Goal: Task Accomplishment & Management: Manage account settings

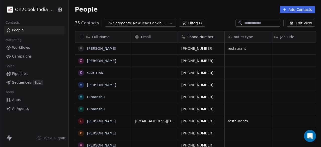
scroll to position [125, 250]
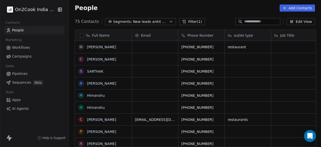
click at [249, 20] on input at bounding box center [262, 21] width 35 height 5
paste input "**********"
type input "**********"
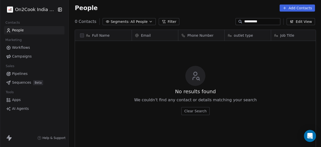
click at [249, 20] on input "**********" at bounding box center [262, 21] width 35 height 5
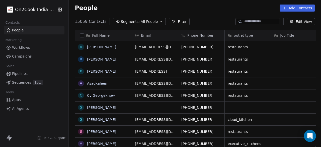
click at [203, 14] on div "People Add Contacts" at bounding box center [195, 7] width 253 height 19
click at [159, 20] on icon "button" at bounding box center [161, 22] width 4 height 4
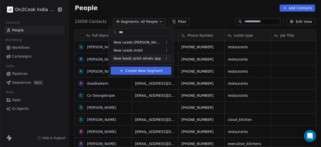
click at [128, 60] on span "New leads ankit whats app" at bounding box center [137, 58] width 47 height 5
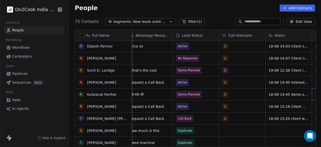
scroll to position [0, 470]
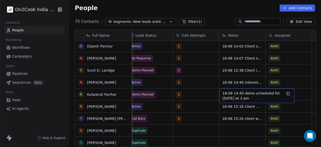
click at [255, 93] on span "18-08 14:45 demo scheduled for tomorrow at 3 pm" at bounding box center [253, 96] width 60 height 10
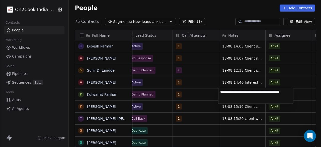
click at [222, 92] on textarea "**********" at bounding box center [256, 96] width 75 height 16
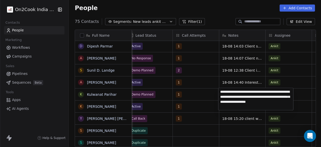
type textarea "**********"
click at [274, 103] on textarea "**********" at bounding box center [256, 99] width 75 height 22
click at [301, 95] on html "On2Cook India Pvt. Ltd. Contacts People Marketing Workflows Campaigns Sales Pip…" at bounding box center [160, 73] width 321 height 147
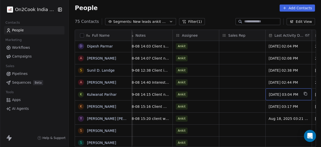
scroll to position [0, 610]
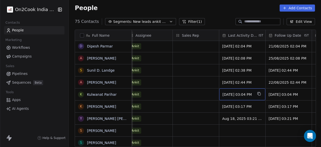
click at [261, 95] on div "Aug 18, 2025 03:04 PM" at bounding box center [243, 94] width 46 height 12
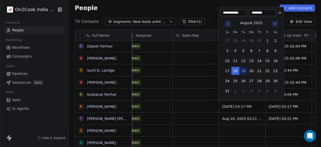
click at [243, 70] on button "19" at bounding box center [244, 71] width 8 height 8
type input "**********"
click at [189, 94] on html "On2Cook India Pvt. Ltd. Contacts People Marketing Workflows Campaigns Sales Pip…" at bounding box center [160, 73] width 321 height 147
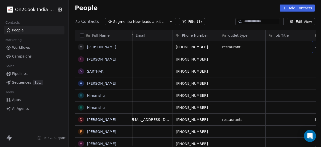
scroll to position [0, 52]
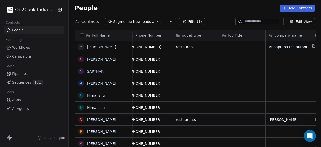
click at [262, 35] on div "Job Title" at bounding box center [243, 35] width 46 height 11
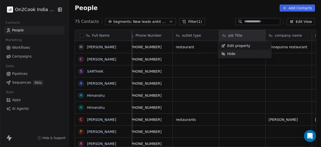
click at [246, 51] on div "Hide" at bounding box center [245, 54] width 53 height 8
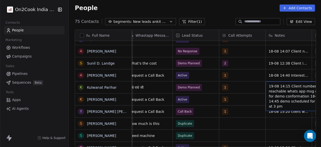
scroll to position [0, 424]
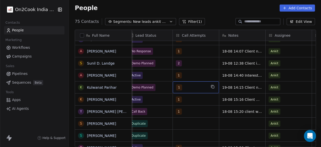
click at [176, 88] on span "1" at bounding box center [179, 87] width 6 height 6
click at [179, 87] on span "1" at bounding box center [179, 87] width 6 height 6
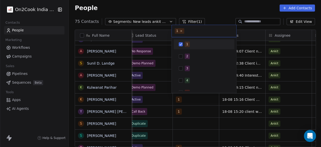
click at [180, 44] on button "Suggestions" at bounding box center [181, 44] width 4 height 4
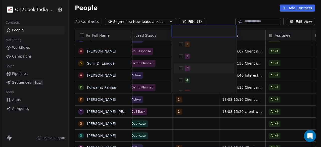
click at [182, 67] on button "Suggestions" at bounding box center [181, 68] width 4 height 4
click at [201, 99] on html "On2Cook India Pvt. Ltd. Contacts People Marketing Workflows Campaigns Sales Pip…" at bounding box center [160, 73] width 321 height 147
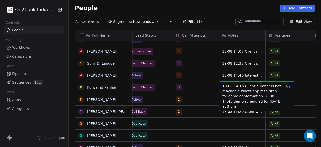
click at [223, 86] on span "19-08 14:15 Client number is not reachable whats app msg drop for demo conforma…" at bounding box center [253, 96] width 60 height 25
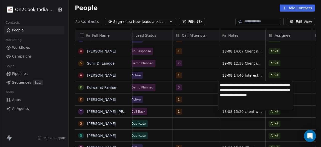
click at [221, 84] on textarea "**********" at bounding box center [256, 95] width 75 height 29
click at [237, 90] on textarea "**********" at bounding box center [256, 94] width 75 height 27
click at [232, 90] on textarea "**********" at bounding box center [256, 94] width 75 height 27
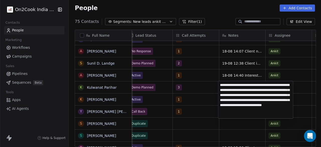
click at [231, 100] on textarea "**********" at bounding box center [256, 99] width 75 height 37
click at [249, 97] on textarea "**********" at bounding box center [256, 99] width 75 height 37
type textarea "**********"
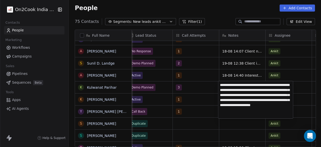
click at [197, 89] on html "On2Cook India Pvt. Ltd. Contacts People Marketing Workflows Campaigns Sales Pip…" at bounding box center [160, 73] width 321 height 147
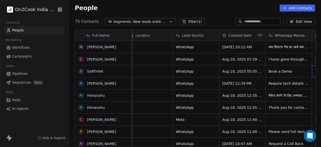
scroll to position [0, 284]
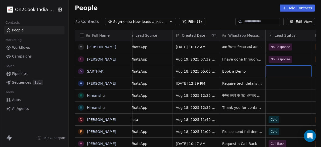
click at [275, 70] on div "grid" at bounding box center [289, 71] width 46 height 12
click at [276, 72] on div "grid" at bounding box center [289, 71] width 46 height 12
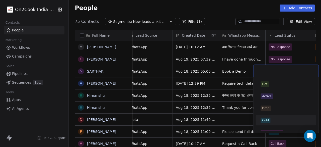
click at [270, 120] on span "Cold" at bounding box center [266, 121] width 10 height 6
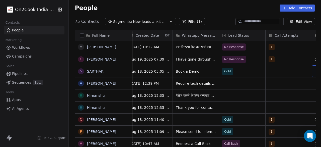
scroll to position [0, 377]
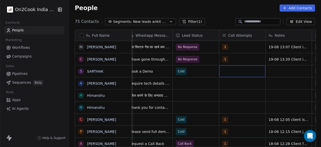
click at [230, 71] on div "grid" at bounding box center [243, 71] width 46 height 12
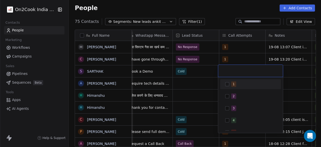
click at [227, 85] on button "Suggestions" at bounding box center [228, 84] width 4 height 4
click at [285, 73] on html "On2Cook India Pvt. Ltd. Contacts People Marketing Workflows Campaigns Sales Pip…" at bounding box center [160, 73] width 321 height 147
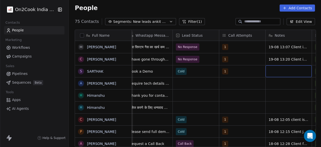
click at [275, 74] on div "grid" at bounding box center [289, 71] width 46 height 12
click at [275, 74] on textarea "**********" at bounding box center [288, 73] width 46 height 16
type textarea "**********"
click at [245, 83] on html "On2Cook India Pvt. Ltd. Contacts People Marketing Workflows Campaigns Sales Pip…" at bounding box center [160, 73] width 321 height 147
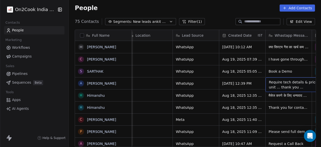
scroll to position [0, 284]
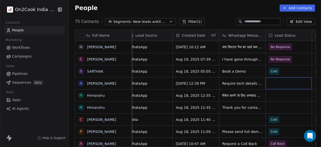
click at [277, 83] on div "grid" at bounding box center [289, 83] width 46 height 12
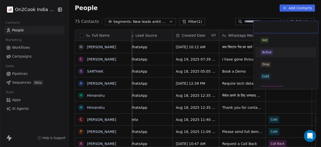
click at [265, 49] on span "Active" at bounding box center [267, 52] width 12 height 6
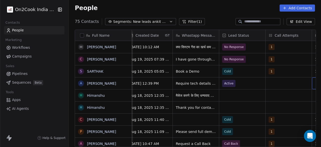
scroll to position [0, 377]
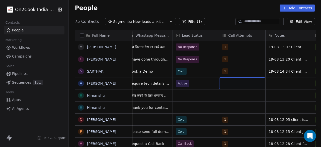
click at [233, 81] on div "grid" at bounding box center [243, 83] width 46 height 12
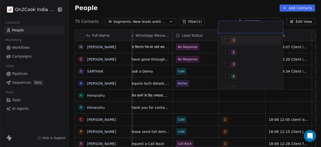
click at [228, 41] on button "Suggestions" at bounding box center [228, 40] width 4 height 4
click at [291, 86] on html "On2Cook India Pvt. Ltd. Contacts People Marketing Workflows Campaigns Sales Pip…" at bounding box center [160, 73] width 321 height 147
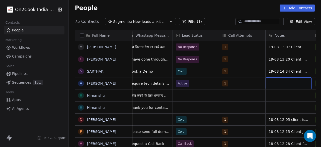
click at [284, 85] on div "grid" at bounding box center [289, 83] width 46 height 12
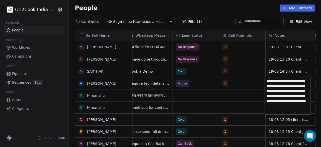
click at [284, 102] on textarea "**********" at bounding box center [288, 95] width 46 height 37
type textarea "**********"
click at [250, 84] on html "On2Cook India Pvt. Ltd. Contacts People Marketing Workflows Campaigns Sales Pip…" at bounding box center [160, 73] width 321 height 147
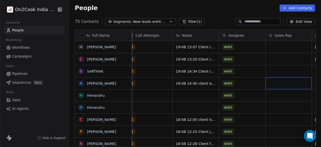
scroll to position [0, 517]
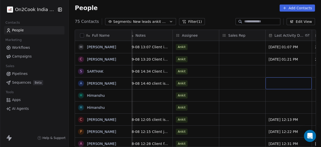
click at [283, 80] on div "grid" at bounding box center [289, 83] width 46 height 12
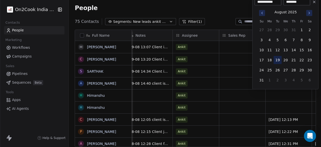
click at [278, 60] on button "19" at bounding box center [278, 60] width 8 height 8
click at [245, 88] on html "On2Cook India Pvt. Ltd. Contacts People Marketing Workflows Campaigns Sales Pip…" at bounding box center [160, 73] width 321 height 147
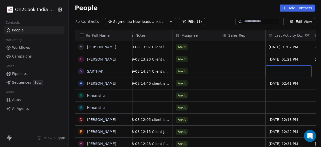
click at [278, 70] on div "grid" at bounding box center [289, 71] width 46 height 12
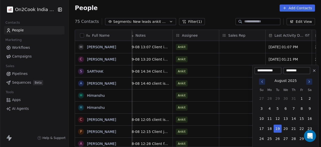
click at [293, 70] on input "********" at bounding box center [297, 70] width 25 height 5
click at [294, 69] on input "********" at bounding box center [297, 70] width 25 height 5
type input "********"
click at [237, 69] on html "On2Cook India Pvt. Ltd. Contacts People Marketing Workflows Campaigns Sales Pip…" at bounding box center [160, 73] width 321 height 147
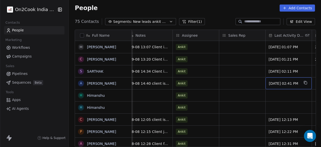
scroll to position [0, 563]
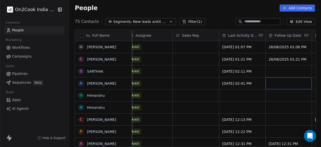
click at [275, 83] on div "grid" at bounding box center [289, 83] width 46 height 12
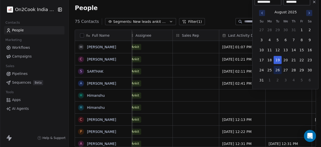
click at [277, 71] on button "26" at bounding box center [278, 70] width 8 height 8
type input "**********"
click at [234, 94] on html "On2Cook India Pvt. Ltd. Contacts People Marketing Workflows Campaigns Sales Pip…" at bounding box center [160, 73] width 321 height 147
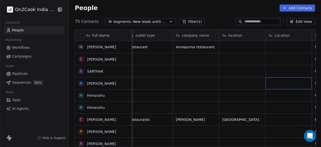
scroll to position [0, 145]
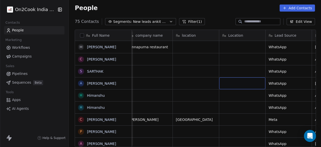
click at [262, 33] on div "Location" at bounding box center [243, 35] width 46 height 11
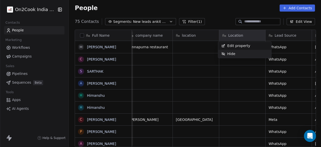
click at [248, 52] on div "Hide" at bounding box center [245, 54] width 53 height 8
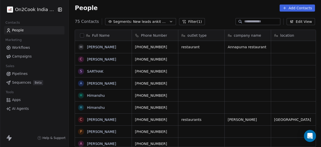
scroll to position [0, 0]
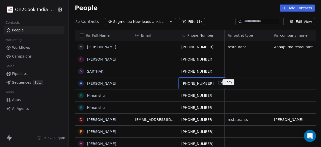
click at [218, 82] on icon "grid" at bounding box center [220, 83] width 4 height 4
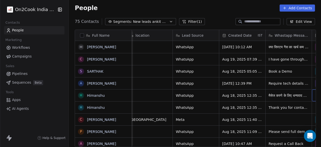
scroll to position [0, 238]
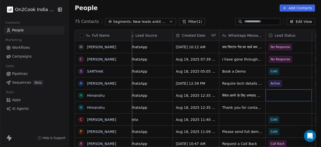
click at [275, 96] on div "grid" at bounding box center [289, 95] width 46 height 12
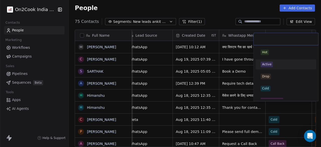
click at [270, 63] on div "Active" at bounding box center [266, 64] width 9 height 5
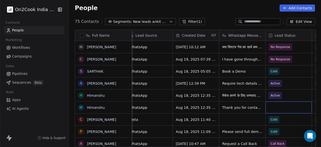
click at [279, 109] on div "grid" at bounding box center [289, 107] width 46 height 12
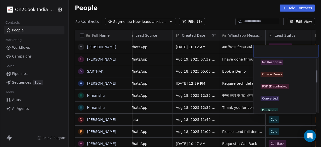
scroll to position [74, 0]
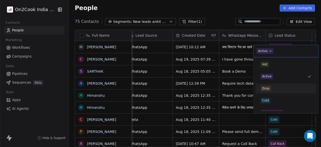
click at [271, 86] on div "Drop" at bounding box center [286, 89] width 51 height 6
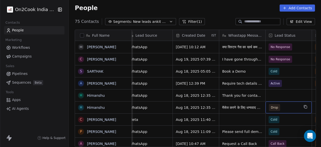
click at [279, 107] on span "Drop" at bounding box center [284, 107] width 31 height 7
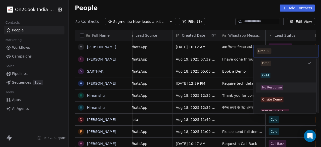
scroll to position [0, 0]
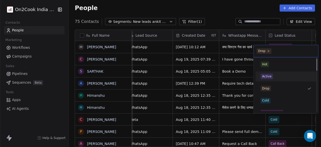
click at [273, 77] on div "Active" at bounding box center [286, 77] width 51 height 6
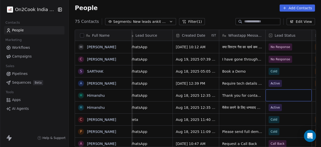
click at [277, 94] on div "grid" at bounding box center [289, 95] width 46 height 12
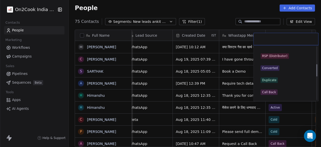
scroll to position [75, 0]
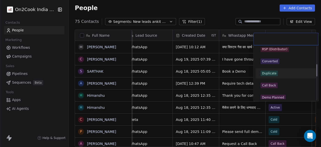
click at [276, 74] on div "Duplicate" at bounding box center [269, 73] width 14 height 5
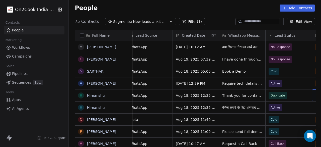
scroll to position [0, 284]
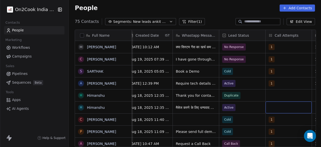
click at [271, 107] on div "grid" at bounding box center [289, 107] width 46 height 12
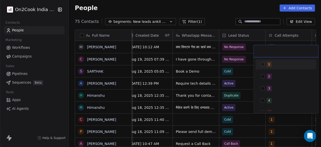
click at [263, 65] on button "Suggestions" at bounding box center [263, 64] width 4 height 4
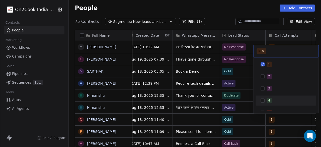
click at [249, 107] on html "On2Cook India Pvt. Ltd. Contacts People Marketing Workflows Campaigns Sales Pip…" at bounding box center [160, 73] width 321 height 147
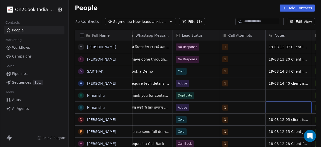
scroll to position [0, 377]
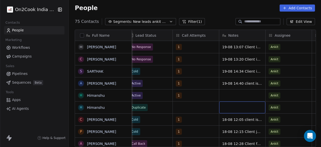
click at [240, 105] on div "grid" at bounding box center [243, 107] width 46 height 12
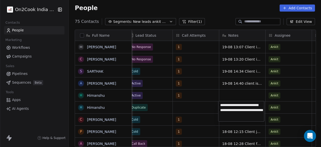
click at [234, 116] on textarea "**********" at bounding box center [242, 111] width 46 height 20
click at [237, 116] on textarea "**********" at bounding box center [242, 111] width 46 height 20
click at [241, 116] on textarea "**********" at bounding box center [242, 111] width 46 height 20
click at [236, 125] on textarea "**********" at bounding box center [242, 114] width 46 height 27
click at [243, 115] on textarea "**********" at bounding box center [242, 114] width 46 height 27
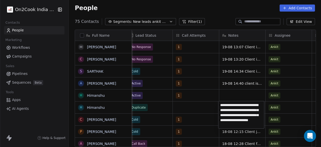
type textarea "**********"
click at [255, 125] on textarea "**********" at bounding box center [242, 114] width 46 height 27
click at [285, 107] on html "On2Cook India Pvt. Ltd. Contacts People Marketing Workflows Campaigns Sales Pip…" at bounding box center [160, 73] width 321 height 147
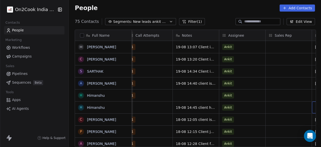
scroll to position [0, 470]
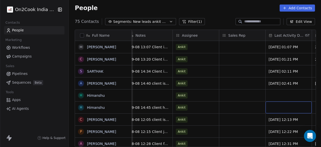
click at [285, 107] on div "grid" at bounding box center [289, 107] width 46 height 12
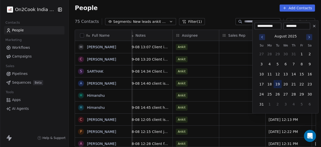
click at [278, 85] on button "19" at bounding box center [278, 84] width 8 height 8
click at [237, 98] on html "On2Cook India Pvt. Ltd. Contacts People Marketing Workflows Campaigns Sales Pip…" at bounding box center [160, 73] width 321 height 147
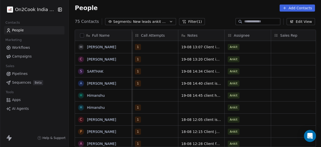
scroll to position [0, 372]
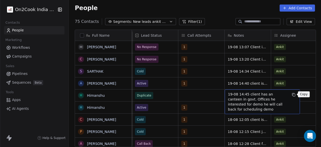
click at [293, 94] on icon "grid" at bounding box center [294, 95] width 4 height 4
click at [242, 94] on span "19-08 14:45 client has an canteen in govt. Offices he interested for demo he wi…" at bounding box center [258, 102] width 60 height 20
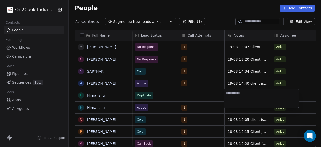
click at [194, 105] on html "On2Cook India Pvt. Ltd. Contacts People Marketing Workflows Campaigns Sales Pip…" at bounding box center [160, 73] width 321 height 147
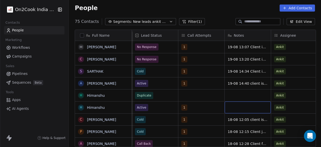
click at [240, 108] on div "grid" at bounding box center [248, 107] width 46 height 12
type textarea "**********"
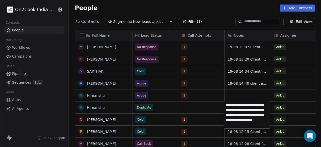
click at [233, 93] on html "On2Cook India Pvt. Ltd. Contacts People Marketing Workflows Campaigns Sales Pip…" at bounding box center [160, 73] width 321 height 147
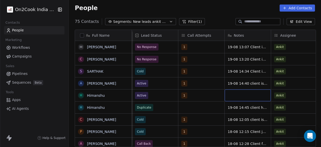
click at [233, 93] on div "grid" at bounding box center [248, 95] width 46 height 12
click at [233, 93] on textarea at bounding box center [247, 97] width 46 height 16
type textarea "**********"
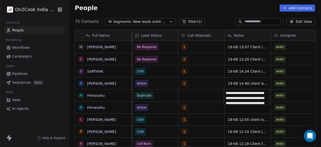
scroll to position [12, 0]
click at [293, 97] on html "On2Cook India Pvt. Ltd. Contacts People Marketing Workflows Campaigns Sales Pip…" at bounding box center [160, 73] width 321 height 147
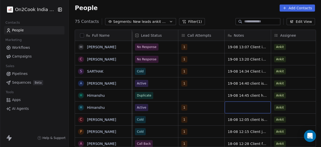
click at [242, 107] on div "grid" at bounding box center [248, 107] width 46 height 12
type textarea "**********"
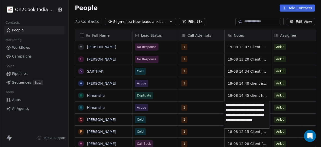
click at [197, 95] on html "On2Cook India Pvt. Ltd. Contacts People Marketing Workflows Campaigns Sales Pip…" at bounding box center [160, 73] width 321 height 147
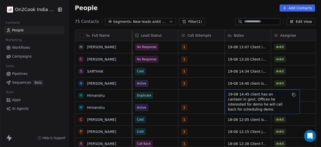
click at [265, 94] on span "19-08 14:45 client has an canteen in govt. Offices he interested for demo he wi…" at bounding box center [258, 102] width 60 height 20
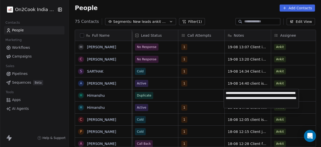
click at [268, 95] on textarea "**********" at bounding box center [261, 98] width 75 height 19
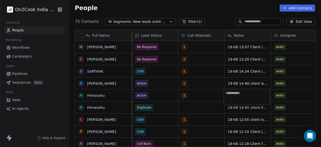
scroll to position [0, 0]
click at [204, 108] on html "On2Cook India Pvt. Ltd. Contacts People Marketing Workflows Campaigns Sales Pip…" at bounding box center [160, 73] width 321 height 147
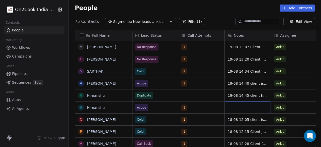
click at [237, 108] on div "grid" at bounding box center [248, 107] width 46 height 12
type textarea "**********"
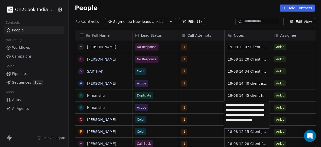
click at [198, 112] on html "On2Cook India Pvt. Ltd. Contacts People Marketing Workflows Campaigns Sales Pip…" at bounding box center [160, 73] width 321 height 147
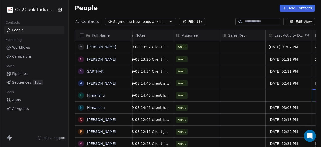
scroll to position [0, 517]
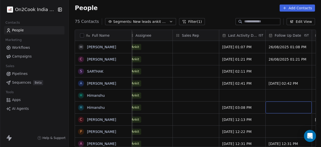
click at [274, 105] on div "grid" at bounding box center [289, 107] width 46 height 12
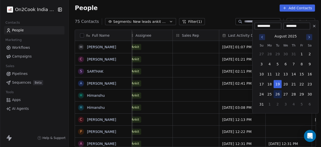
click at [278, 92] on button "26" at bounding box center [278, 94] width 8 height 8
type input "**********"
click at [278, 121] on html "On2Cook India Pvt. Ltd. Contacts People Marketing Workflows Campaigns Sales Pip…" at bounding box center [160, 73] width 321 height 147
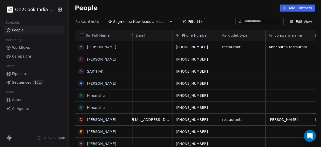
scroll to position [0, 52]
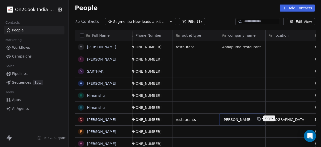
click at [259, 119] on icon "grid" at bounding box center [259, 119] width 4 height 4
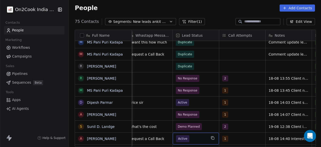
scroll to position [0, 0]
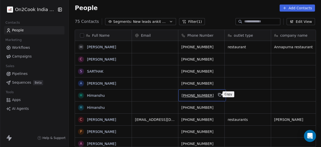
click at [219, 95] on icon "grid" at bounding box center [220, 95] width 4 height 4
click at [241, 95] on html "On2Cook India Pvt. Ltd. Contacts People Marketing Workflows Campaigns Sales Pip…" at bounding box center [160, 73] width 321 height 147
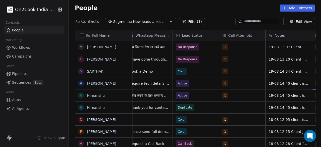
scroll to position [0, 377]
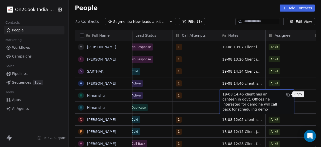
click at [288, 94] on icon "grid" at bounding box center [289, 95] width 2 height 2
click at [282, 103] on div "19-08 14:45 client has an canteen in govt. Offices he interested for demo he wi…" at bounding box center [257, 101] width 75 height 25
click at [282, 104] on div "19-08 14:45 client has an canteen in govt. Offices he interested for demo he wi…" at bounding box center [257, 101] width 75 height 25
click at [283, 100] on div "19-08 14:45 client has an canteen in govt. Offices he interested for demo he wi…" at bounding box center [257, 101] width 75 height 25
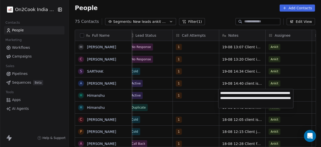
click at [283, 103] on textarea "**********" at bounding box center [256, 98] width 75 height 19
type textarea "**********"
click at [197, 108] on html "On2Cook India Pvt. Ltd. Contacts People Marketing Workflows Campaigns Sales Pip…" at bounding box center [160, 73] width 321 height 147
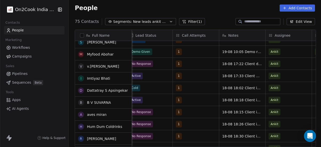
scroll to position [450, 0]
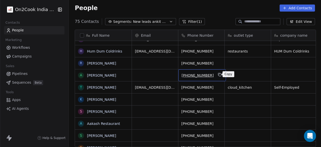
click at [219, 75] on icon "grid" at bounding box center [220, 75] width 4 height 4
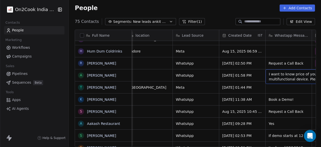
scroll to position [0, 238]
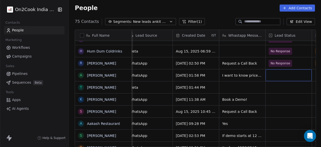
click at [278, 76] on div "grid" at bounding box center [289, 75] width 46 height 12
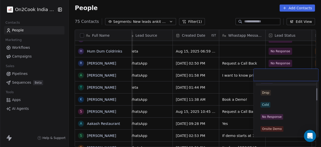
scroll to position [25, 0]
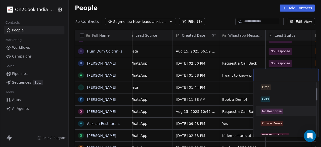
click at [272, 111] on div "No Response" at bounding box center [272, 111] width 20 height 5
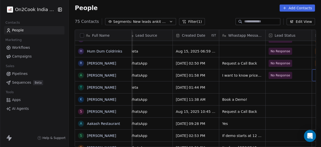
scroll to position [0, 284]
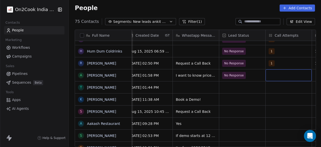
click at [272, 75] on div "grid" at bounding box center [289, 75] width 46 height 12
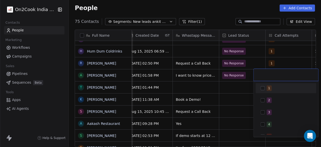
click at [271, 86] on div "1" at bounding box center [289, 88] width 45 height 6
click at [246, 86] on html "On2Cook India Pvt. Ltd. Contacts People Marketing Workflows Campaigns Sales Pip…" at bounding box center [160, 73] width 321 height 147
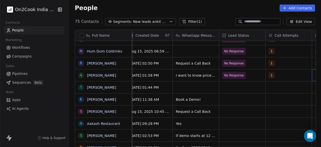
scroll to position [0, 331]
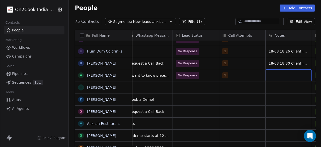
click at [293, 76] on div "grid" at bounding box center [289, 75] width 46 height 12
click at [295, 79] on textarea "**********" at bounding box center [288, 77] width 46 height 17
click at [302, 84] on textarea "**********" at bounding box center [288, 77] width 46 height 17
type textarea "**********"
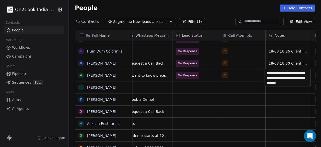
click at [239, 89] on html "On2Cook India Pvt. Ltd. Contacts People Marketing Workflows Campaigns Sales Pip…" at bounding box center [160, 73] width 321 height 147
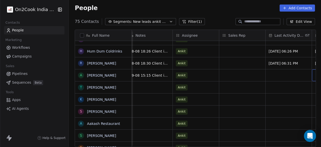
scroll to position [0, 517]
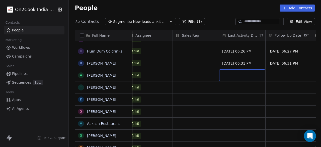
click at [249, 76] on div "grid" at bounding box center [243, 75] width 46 height 12
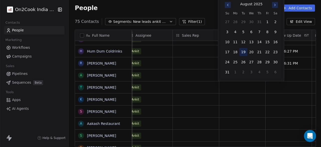
click at [244, 50] on button "19" at bounding box center [244, 52] width 8 height 8
click at [245, 53] on button "19" at bounding box center [244, 52] width 8 height 8
click at [204, 77] on html "On2Cook India Pvt. Ltd. Contacts People Marketing Workflows Campaigns Sales Pip…" at bounding box center [160, 73] width 321 height 147
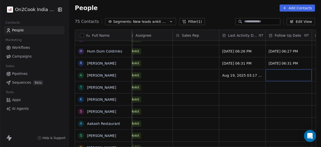
click at [270, 78] on div "grid" at bounding box center [289, 75] width 46 height 12
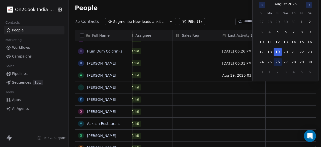
click at [277, 61] on button "26" at bounding box center [278, 62] width 8 height 8
type input "**********"
click at [275, 84] on html "On2Cook India Pvt. Ltd. Contacts People Marketing Workflows Campaigns Sales Pip…" at bounding box center [160, 73] width 321 height 147
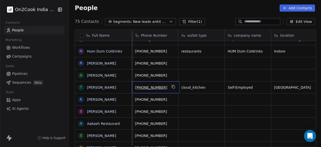
scroll to position [0, 0]
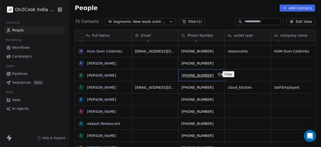
click at [219, 75] on icon "grid" at bounding box center [220, 75] width 4 height 4
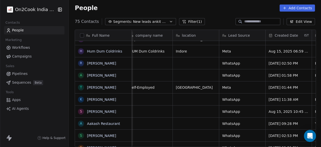
scroll to position [0, 238]
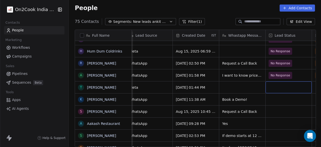
click at [279, 90] on div "grid" at bounding box center [289, 87] width 46 height 12
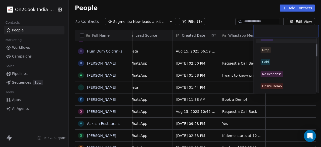
scroll to position [25, 0]
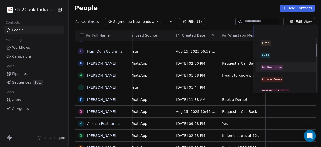
click at [279, 65] on div "No Response" at bounding box center [272, 67] width 20 height 5
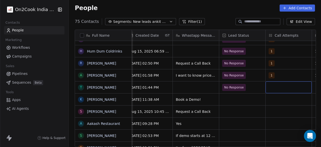
scroll to position [0, 331]
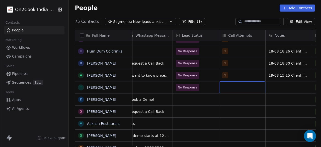
click at [233, 88] on div "grid" at bounding box center [243, 87] width 46 height 12
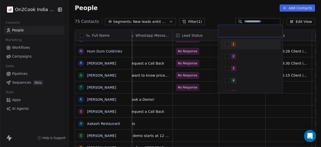
click at [229, 45] on div "1" at bounding box center [250, 44] width 57 height 8
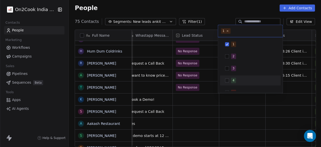
click at [284, 85] on html "On2Cook India Pvt. Ltd. Contacts People Marketing Workflows Campaigns Sales Pip…" at bounding box center [160, 73] width 321 height 147
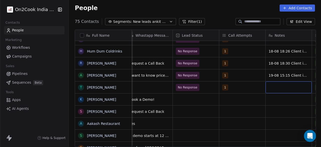
click at [285, 85] on div "grid" at bounding box center [289, 87] width 46 height 12
click at [274, 95] on textarea "**********" at bounding box center [288, 89] width 46 height 17
click at [289, 96] on textarea "**********" at bounding box center [288, 89] width 46 height 17
click at [304, 95] on textarea "**********" at bounding box center [288, 89] width 46 height 17
type textarea "**********"
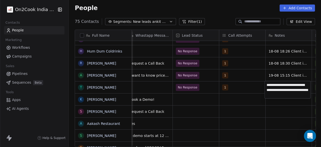
click at [246, 96] on html "On2Cook India Pvt. Ltd. Contacts People Marketing Workflows Campaigns Sales Pip…" at bounding box center [160, 73] width 321 height 147
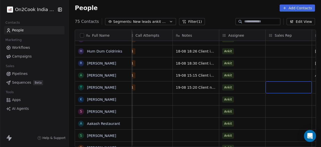
scroll to position [0, 470]
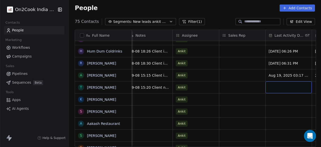
click at [286, 83] on div "grid" at bounding box center [289, 87] width 46 height 12
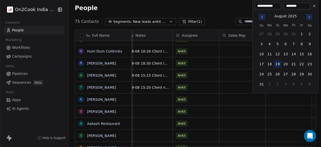
click at [279, 63] on button "19" at bounding box center [278, 64] width 8 height 8
click at [224, 87] on html "On2Cook India Pvt. Ltd. Contacts People Marketing Workflows Campaigns Sales Pip…" at bounding box center [160, 73] width 321 height 147
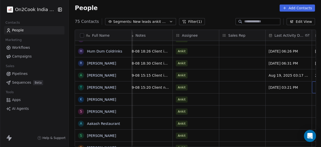
scroll to position [0, 517]
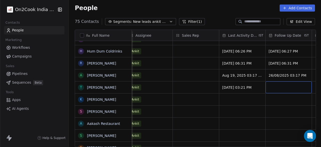
click at [278, 88] on div "grid" at bounding box center [289, 87] width 46 height 12
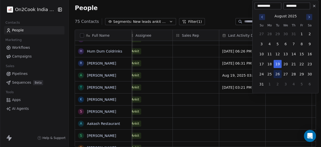
click at [278, 74] on button "26" at bounding box center [278, 74] width 8 height 8
type input "**********"
click at [277, 96] on html "On2Cook India Pvt. Ltd. Contacts People Marketing Workflows Campaigns Sales Pip…" at bounding box center [160, 73] width 321 height 147
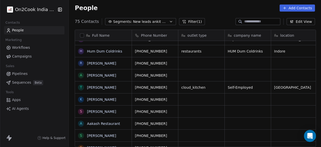
scroll to position [0, 0]
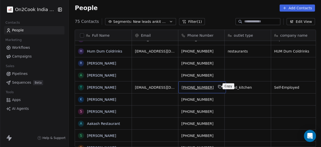
click at [217, 87] on button "grid" at bounding box center [220, 87] width 6 height 6
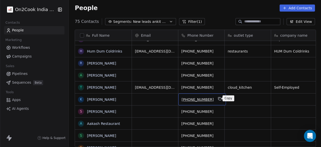
click at [218, 98] on icon "grid" at bounding box center [220, 99] width 4 height 4
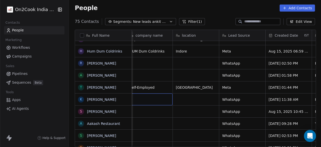
scroll to position [0, 139]
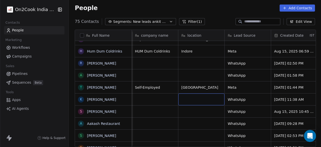
click at [198, 97] on div "grid" at bounding box center [202, 99] width 46 height 12
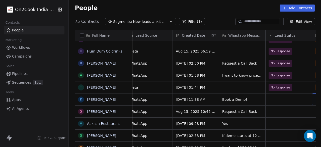
scroll to position [0, 284]
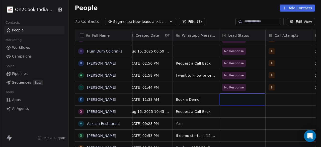
click at [230, 98] on div "grid" at bounding box center [243, 99] width 46 height 12
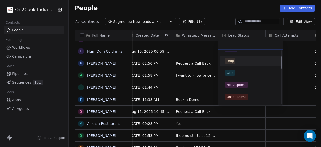
scroll to position [25, 0]
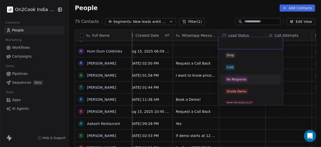
click at [239, 80] on div "No Response" at bounding box center [237, 79] width 20 height 5
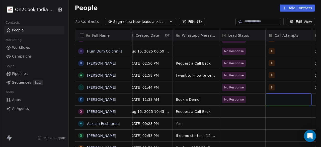
click at [270, 96] on div "grid" at bounding box center [289, 99] width 46 height 12
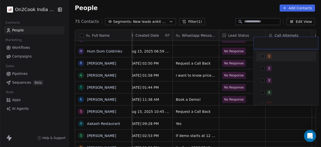
click at [262, 55] on button "Suggestions" at bounding box center [263, 56] width 4 height 4
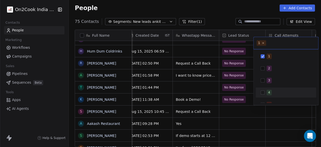
click at [251, 111] on html "On2Cook India Pvt. Ltd. Contacts People Marketing Workflows Campaigns Sales Pip…" at bounding box center [160, 73] width 321 height 147
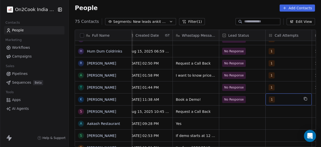
scroll to position [0, 331]
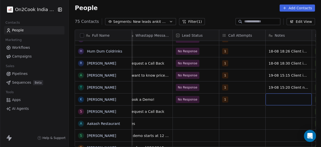
click at [278, 96] on div "grid" at bounding box center [289, 99] width 46 height 12
type textarea "**********"
click at [255, 102] on html "On2Cook India Pvt. Ltd. Contacts People Marketing Workflows Campaigns Sales Pip…" at bounding box center [160, 73] width 321 height 147
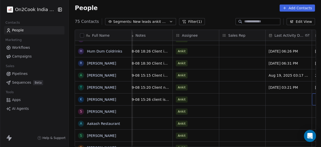
scroll to position [0, 517]
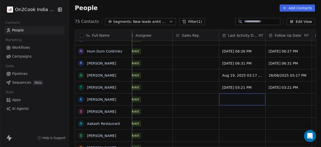
click at [231, 98] on div "grid" at bounding box center [243, 99] width 46 height 12
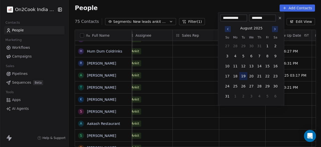
click at [244, 74] on button "19" at bounding box center [244, 76] width 8 height 8
click at [204, 102] on html "On2Cook India Pvt. Ltd. Contacts People Marketing Workflows Campaigns Sales Pip…" at bounding box center [160, 73] width 321 height 147
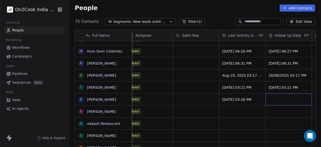
click at [288, 100] on div "grid" at bounding box center [289, 99] width 46 height 12
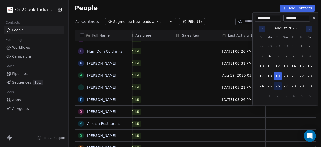
click at [277, 85] on button "26" at bounding box center [278, 86] width 8 height 8
type input "**********"
click at [236, 109] on html "On2Cook India Pvt. Ltd. Contacts People Marketing Workflows Campaigns Sales Pip…" at bounding box center [160, 73] width 321 height 147
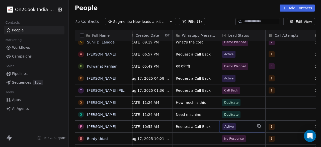
scroll to position [234, 0]
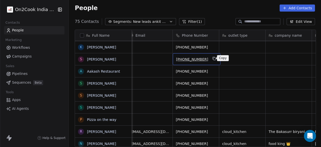
click at [213, 57] on icon "grid" at bounding box center [215, 59] width 4 height 4
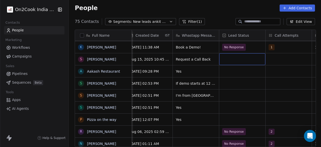
click at [237, 59] on div "grid" at bounding box center [243, 59] width 46 height 12
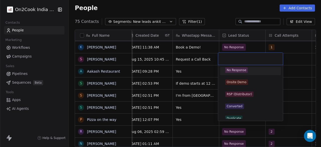
click at [233, 72] on div "No Response" at bounding box center [237, 70] width 20 height 5
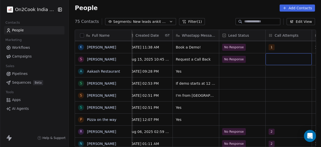
scroll to position [0, 331]
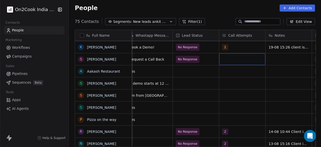
click at [232, 60] on div "grid" at bounding box center [243, 59] width 46 height 12
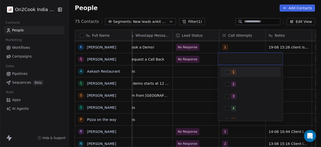
click at [224, 59] on input "text" at bounding box center [250, 59] width 59 height 6
click at [226, 71] on button "Suggestions" at bounding box center [227, 72] width 4 height 4
click at [286, 59] on html "On2Cook India Pvt. Ltd. Contacts People Marketing Workflows Campaigns Sales Pip…" at bounding box center [160, 73] width 321 height 147
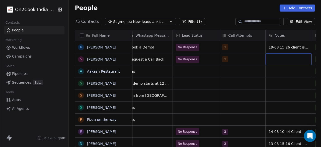
click at [286, 59] on div "grid" at bounding box center [289, 59] width 46 height 12
type textarea "**********"
click at [294, 49] on html "On2Cook India Pvt. Ltd. Contacts People Marketing Workflows Campaigns Sales Pip…" at bounding box center [160, 73] width 321 height 147
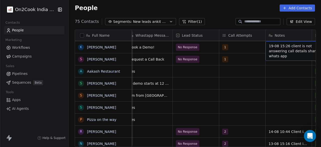
click at [294, 49] on span "19-08 15:26 client is not answering call details shared on whats app" at bounding box center [299, 50] width 60 height 15
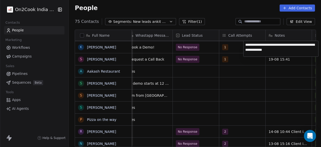
drag, startPoint x: 296, startPoint y: 49, endPoint x: 266, endPoint y: 43, distance: 30.6
click at [266, 43] on textarea "**********" at bounding box center [281, 49] width 75 height 16
click at [297, 61] on html "On2Cook India Pvt. Ltd. Contacts People Marketing Workflows Campaigns Sales Pip…" at bounding box center [160, 73] width 321 height 147
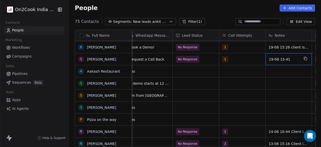
click at [290, 58] on span "19-08 15:41" at bounding box center [284, 59] width 31 height 5
type textarea "**********"
click at [277, 74] on html "On2Cook India Pvt. Ltd. Contacts People Marketing Workflows Campaigns Sales Pip…" at bounding box center [160, 73] width 321 height 147
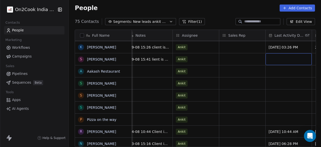
scroll to position [0, 517]
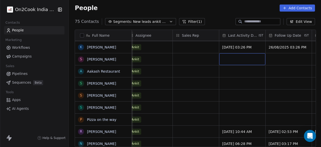
click at [249, 57] on div "grid" at bounding box center [243, 59] width 46 height 12
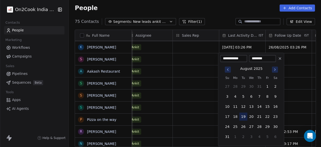
click at [245, 117] on button "19" at bounding box center [244, 117] width 8 height 8
click at [297, 57] on html "On2Cook India Pvt. Ltd. Contacts People Marketing Workflows Campaigns Sales Pip…" at bounding box center [160, 73] width 321 height 147
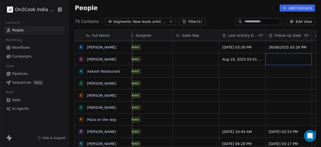
click at [297, 57] on div "grid" at bounding box center [289, 59] width 46 height 12
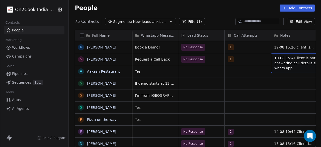
scroll to position [0, 331]
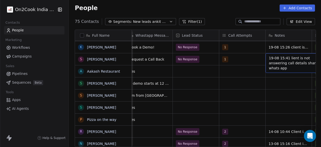
click at [293, 59] on span "19-08 15:41 lient is not answering call details shared on whats app" at bounding box center [299, 63] width 60 height 15
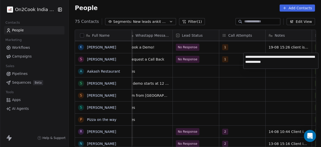
click at [265, 57] on textarea "**********" at bounding box center [281, 61] width 75 height 16
type textarea "**********"
click at [227, 69] on html "On2Cook India Pvt. Ltd. Contacts People Marketing Workflows Campaigns Sales Pip…" at bounding box center [160, 73] width 321 height 147
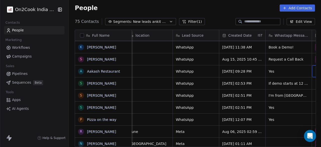
scroll to position [0, 238]
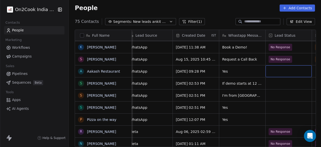
click at [283, 71] on div "grid" at bounding box center [289, 71] width 46 height 12
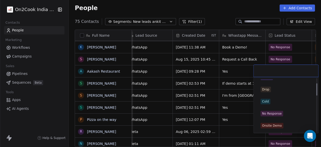
scroll to position [25, 0]
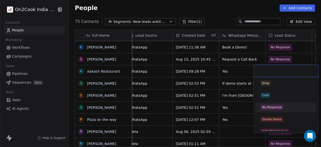
click at [275, 110] on div "No Response" at bounding box center [286, 107] width 57 height 8
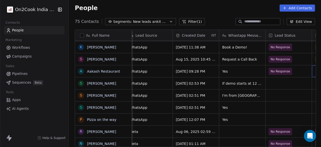
scroll to position [0, 284]
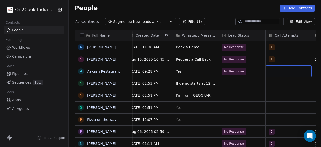
click at [280, 72] on div "grid" at bounding box center [289, 71] width 46 height 12
click at [275, 72] on div "grid" at bounding box center [289, 71] width 46 height 12
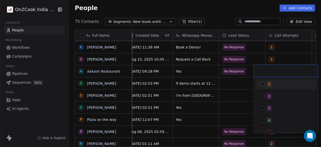
click at [264, 85] on button "Suggestions" at bounding box center [263, 84] width 4 height 4
click at [233, 83] on html "On2Cook India Pvt. Ltd. Contacts People Marketing Workflows Campaigns Sales Pip…" at bounding box center [160, 73] width 321 height 147
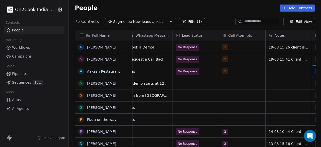
scroll to position [0, 377]
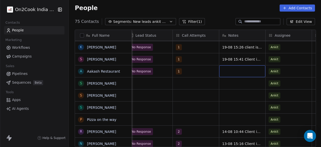
click at [249, 70] on div "grid" at bounding box center [243, 71] width 46 height 12
type textarea "**********"
click at [248, 58] on html "On2Cook India Pvt. Ltd. Contacts People Marketing Workflows Campaigns Sales Pip…" at bounding box center [160, 73] width 321 height 147
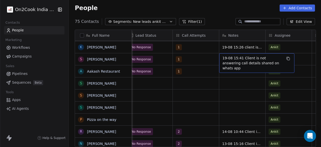
drag, startPoint x: 243, startPoint y: 58, endPoint x: 278, endPoint y: 66, distance: 36.1
click at [278, 66] on div "19-08 15:41 Client is not answering call details shared on whats app" at bounding box center [257, 63] width 75 height 20
drag, startPoint x: 275, startPoint y: 66, endPoint x: 258, endPoint y: 63, distance: 16.8
click at [258, 63] on div "19-08 15:41 Client is not answering call details shared on whats app" at bounding box center [257, 63] width 75 height 20
drag, startPoint x: 241, startPoint y: 57, endPoint x: 264, endPoint y: 60, distance: 23.1
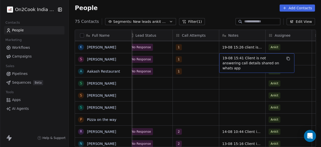
click at [288, 63] on div "19-08 15:41 Client is not answering call details shared on whats app" at bounding box center [257, 63] width 75 height 20
click at [289, 59] on icon "grid" at bounding box center [289, 59] width 4 height 4
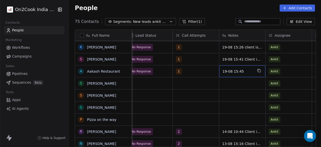
click at [249, 71] on span "19-08 15:45" at bounding box center [238, 71] width 31 height 5
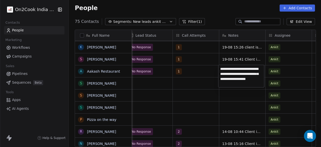
drag, startPoint x: 242, startPoint y: 69, endPoint x: 260, endPoint y: 70, distance: 18.6
click at [260, 70] on textarea "**********" at bounding box center [242, 76] width 46 height 22
type textarea "**********"
click at [242, 80] on textarea "**********" at bounding box center [242, 76] width 46 height 22
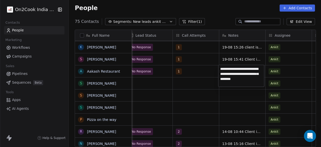
click at [256, 80] on textarea "**********" at bounding box center [242, 76] width 46 height 22
click at [287, 75] on html "On2Cook India Pvt. Ltd. Contacts People Marketing Workflows Campaigns Sales Pip…" at bounding box center [160, 73] width 321 height 147
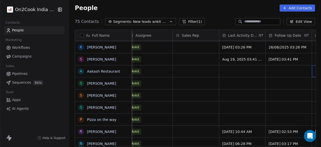
scroll to position [0, 563]
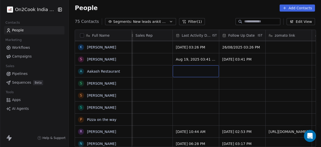
click at [197, 69] on div "grid" at bounding box center [196, 71] width 46 height 12
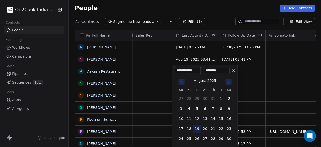
click at [199, 128] on button "19" at bounding box center [197, 129] width 8 height 8
click at [249, 70] on html "On2Cook India Pvt. Ltd. Contacts People Marketing Workflows Campaigns Sales Pip…" at bounding box center [160, 73] width 321 height 147
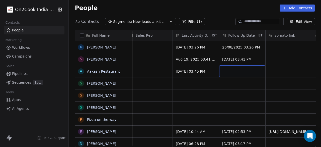
click at [249, 70] on div "grid" at bounding box center [243, 71] width 46 height 12
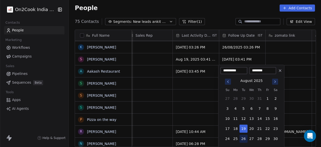
click at [243, 136] on button "26" at bounding box center [244, 139] width 8 height 8
type input "**********"
click at [182, 83] on html "On2Cook India Pvt. Ltd. Contacts People Marketing Workflows Campaigns Sales Pip…" at bounding box center [160, 73] width 321 height 147
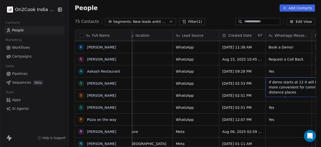
scroll to position [0, 238]
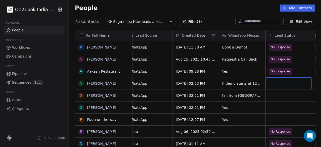
click at [275, 81] on div "grid" at bounding box center [289, 83] width 46 height 12
click at [279, 82] on div "grid" at bounding box center [289, 83] width 46 height 12
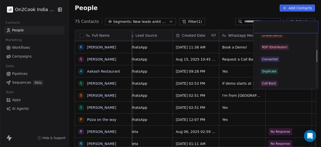
scroll to position [75, 0]
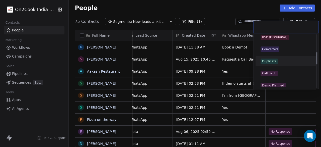
click at [276, 61] on span "Duplicate" at bounding box center [269, 62] width 17 height 6
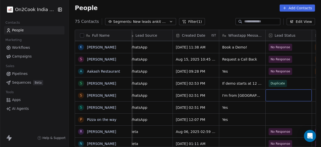
click at [279, 98] on div "grid" at bounding box center [289, 95] width 46 height 12
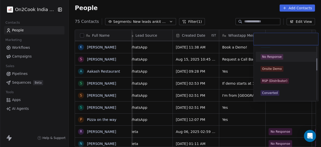
scroll to position [50, 0]
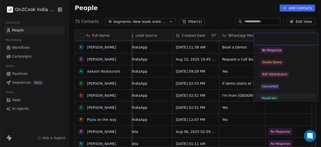
click at [278, 98] on div "Duplicate" at bounding box center [286, 99] width 51 height 6
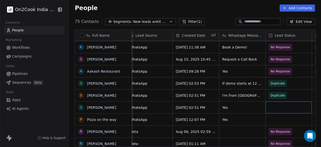
click at [278, 104] on div "grid" at bounding box center [289, 107] width 46 height 12
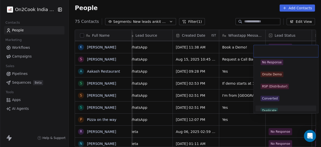
click at [279, 108] on div "Duplicate" at bounding box center [286, 111] width 51 height 6
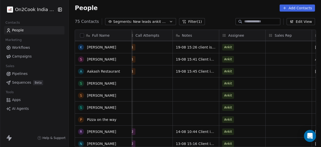
scroll to position [529, 0]
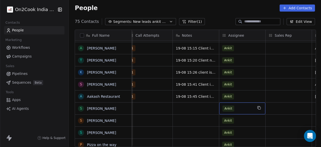
click at [241, 109] on div "Ankit" at bounding box center [238, 108] width 31 height 6
click at [231, 109] on span "Ankit" at bounding box center [229, 108] width 12 height 6
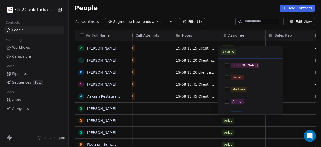
scroll to position [79, 0]
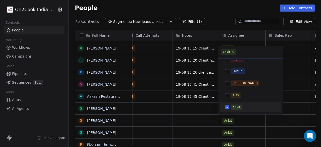
click at [228, 106] on button "Suggestions" at bounding box center [227, 107] width 4 height 4
click at [202, 111] on html "On2Cook India Pvt. Ltd. Contacts People Marketing Workflows Campaigns Sales Pip…" at bounding box center [160, 73] width 321 height 147
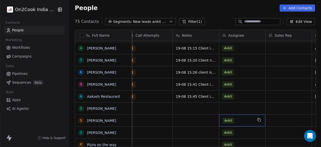
click at [231, 121] on span "Ankit" at bounding box center [229, 121] width 12 height 6
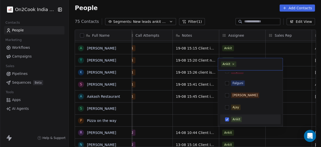
click at [227, 120] on button "Suggestions" at bounding box center [227, 119] width 4 height 4
click at [213, 117] on html "On2Cook India Pvt. Ltd. Contacts People Marketing Workflows Campaigns Sales Pip…" at bounding box center [160, 73] width 321 height 147
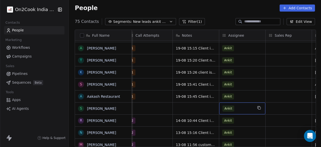
click at [230, 109] on span "Ankit" at bounding box center [229, 108] width 12 height 6
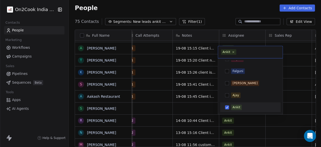
click at [227, 107] on button "Suggestions" at bounding box center [227, 107] width 4 height 4
click at [205, 108] on html "On2Cook India Pvt. Ltd. Contacts People Marketing Workflows Campaigns Sales Pip…" at bounding box center [160, 73] width 321 height 147
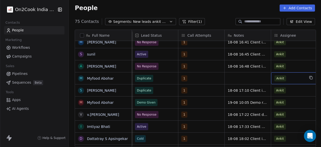
scroll to position [0, 377]
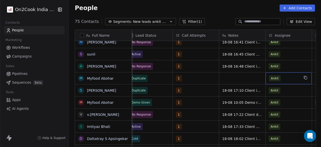
click at [270, 77] on span "Ankit" at bounding box center [275, 78] width 12 height 6
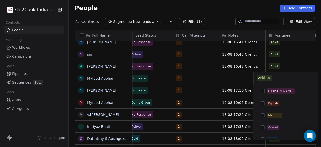
scroll to position [79, 0]
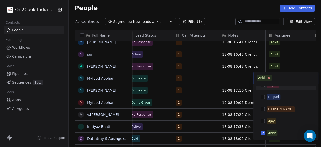
click at [269, 78] on icon at bounding box center [269, 77] width 3 height 3
click at [151, 89] on html "On2Cook India Pvt. Ltd. Contacts People Marketing Workflows Campaigns Sales Pip…" at bounding box center [160, 73] width 321 height 147
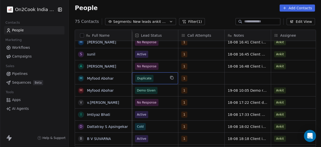
scroll to position [0, 325]
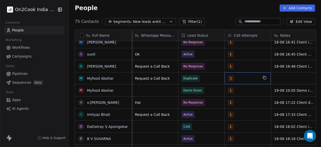
click at [230, 79] on span "1" at bounding box center [231, 78] width 6 height 6
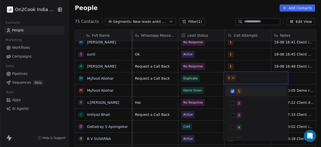
click at [235, 91] on button "Suggestions" at bounding box center [233, 91] width 4 height 4
click at [211, 89] on html "On2Cook India Pvt. Ltd. Contacts People Marketing Workflows Campaigns Sales Pip…" at bounding box center [160, 73] width 321 height 147
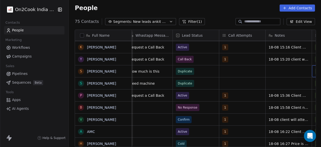
scroll to position [0, 377]
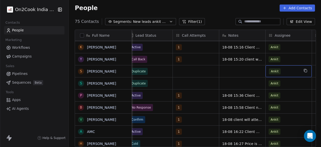
click at [274, 71] on span "Ankit" at bounding box center [275, 71] width 12 height 6
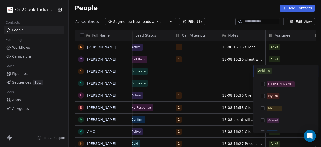
scroll to position [79, 0]
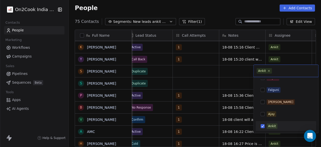
click at [262, 125] on button "Suggestions" at bounding box center [263, 126] width 4 height 4
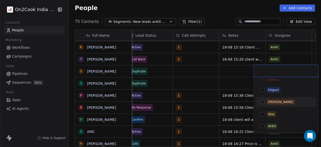
click at [237, 74] on html "On2Cook India Pvt. Ltd. Contacts People Marketing Workflows Campaigns Sales Pip…" at bounding box center [160, 73] width 321 height 147
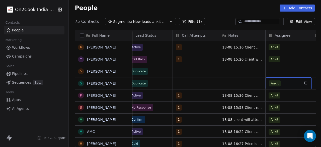
click at [274, 83] on span "Ankit" at bounding box center [275, 83] width 12 height 6
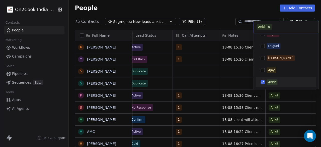
click at [264, 83] on button "Suggestions" at bounding box center [263, 82] width 4 height 4
click at [233, 83] on html "On2Cook India Pvt. Ltd. Contacts People Marketing Workflows Campaigns Sales Pip…" at bounding box center [160, 73] width 321 height 147
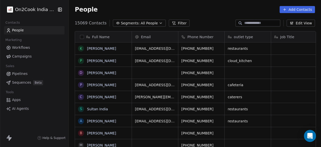
scroll to position [125, 250]
click at [159, 22] on icon "button" at bounding box center [161, 23] width 4 height 4
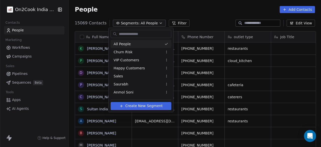
click at [135, 34] on input "text" at bounding box center [144, 33] width 53 height 7
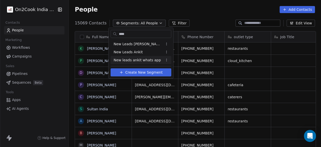
type input "***"
click at [134, 59] on span "New leads ankit whats app" at bounding box center [137, 60] width 47 height 5
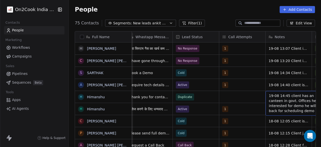
scroll to position [0, 377]
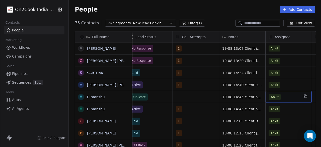
click at [273, 98] on span "Ankit" at bounding box center [275, 97] width 12 height 6
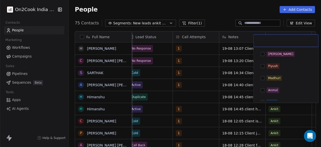
scroll to position [79, 0]
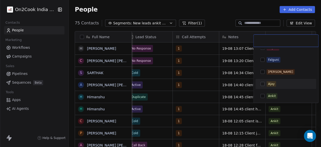
click at [194, 94] on html "On2Cook India Pvt. Ltd. Contacts People Marketing Workflows Campaigns Sales Pip…" at bounding box center [160, 73] width 321 height 147
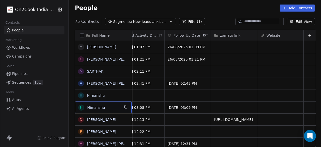
scroll to position [0, 0]
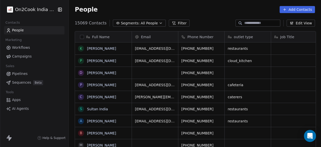
scroll to position [125, 250]
click at [141, 23] on span "All People" at bounding box center [149, 23] width 17 height 5
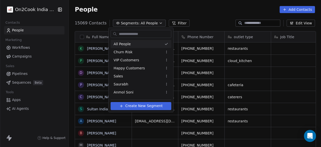
click at [135, 35] on input "text" at bounding box center [144, 33] width 53 height 7
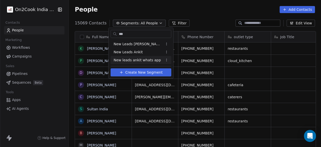
type input "***"
click at [140, 60] on span "New leads ankit whats app" at bounding box center [137, 60] width 47 height 5
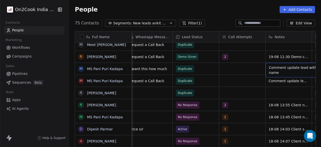
scroll to position [0, 377]
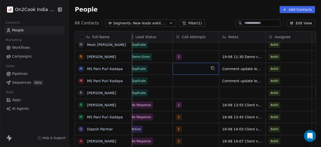
click at [191, 68] on div "grid" at bounding box center [196, 69] width 46 height 12
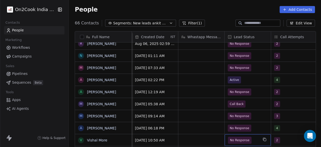
scroll to position [548, 0]
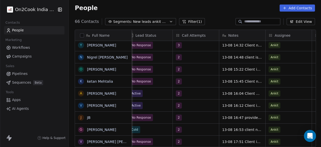
click at [251, 21] on input at bounding box center [262, 21] width 35 height 5
paste input "**********"
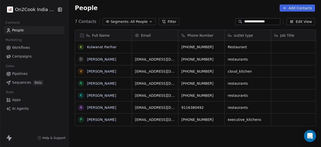
scroll to position [125, 250]
type input "**********"
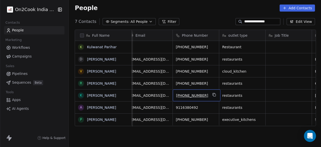
scroll to position [0, 0]
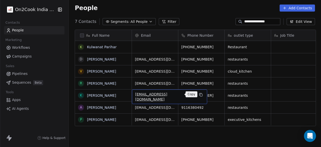
click at [200, 95] on icon "grid" at bounding box center [201, 95] width 2 height 2
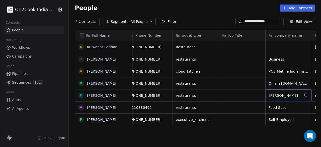
scroll to position [0, 98]
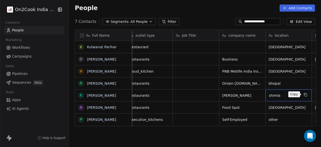
click at [304, 93] on icon "grid" at bounding box center [306, 95] width 4 height 4
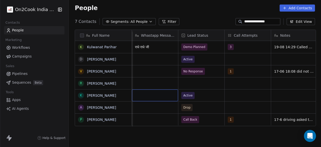
scroll to position [0, 372]
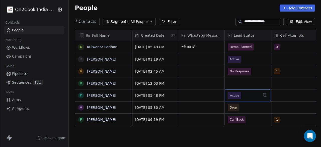
click at [233, 94] on span "Active" at bounding box center [234, 95] width 9 height 5
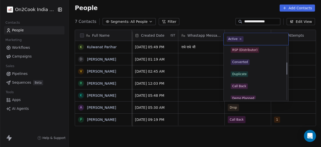
scroll to position [75, 0]
click at [246, 75] on div "Duplicate" at bounding box center [240, 73] width 14 height 5
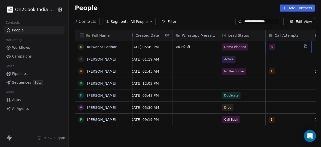
scroll to position [0, 424]
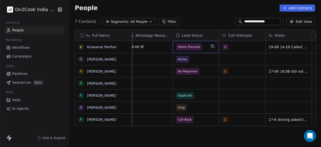
click at [194, 47] on span "Demo Planned" at bounding box center [189, 46] width 22 height 5
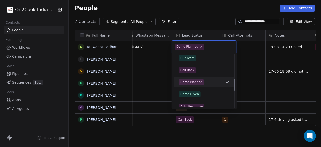
scroll to position [104, 0]
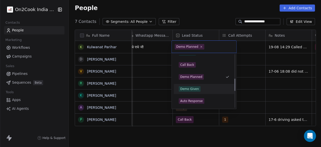
click at [207, 89] on div "Demo Given" at bounding box center [204, 89] width 51 height 6
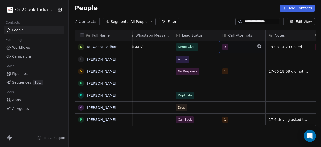
click at [232, 47] on div "3" at bounding box center [238, 47] width 31 height 6
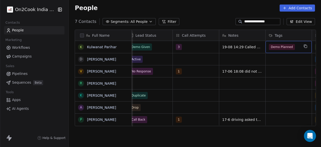
scroll to position [0, 517]
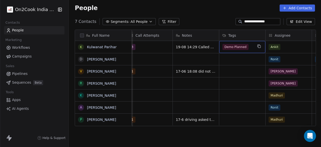
click at [246, 46] on span "Demo Planned" at bounding box center [236, 47] width 26 height 6
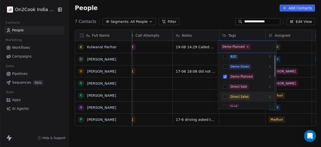
scroll to position [3, 0]
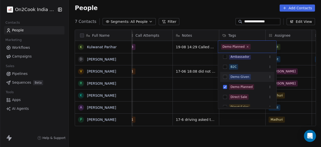
click at [247, 78] on div "Demo Given" at bounding box center [240, 77] width 19 height 5
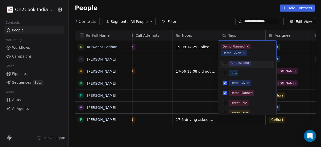
click at [286, 43] on html "**********" at bounding box center [160, 73] width 321 height 147
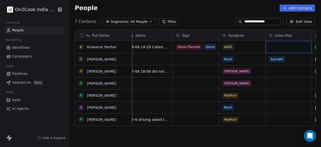
scroll to position [0, 610]
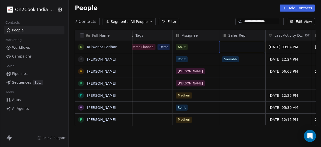
click at [239, 46] on div "grid" at bounding box center [243, 47] width 46 height 12
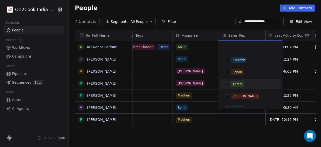
click at [239, 83] on div "Anmol" at bounding box center [238, 84] width 10 height 5
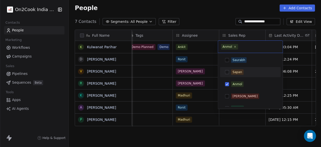
click at [212, 59] on html "**********" at bounding box center [160, 73] width 321 height 147
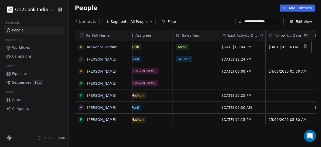
scroll to position [0, 702]
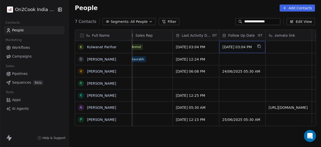
click at [247, 48] on span "18/08/2025 03:04 PM" at bounding box center [238, 46] width 31 height 5
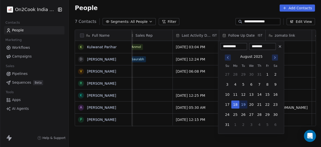
click at [281, 47] on icon at bounding box center [280, 46] width 4 height 4
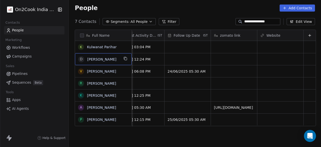
scroll to position [0, 0]
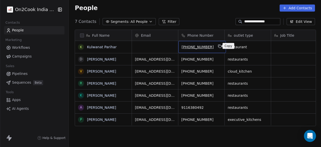
click at [219, 45] on icon "grid" at bounding box center [220, 46] width 4 height 4
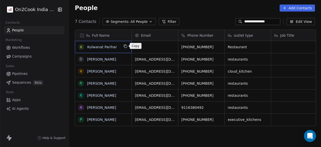
click at [124, 45] on icon "grid" at bounding box center [125, 46] width 2 height 2
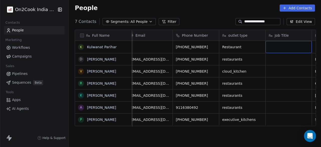
scroll to position [0, 52]
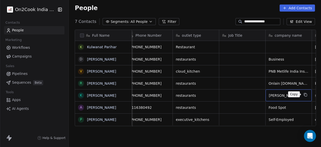
click at [306, 94] on icon "grid" at bounding box center [306, 95] width 4 height 4
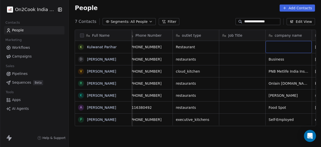
click at [282, 44] on div "grid" at bounding box center [289, 47] width 46 height 12
type textarea "*******"
click at [241, 47] on html "**********" at bounding box center [160, 73] width 321 height 147
drag, startPoint x: 268, startPoint y: 22, endPoint x: 229, endPoint y: 23, distance: 38.7
click at [229, 23] on div "**********" at bounding box center [195, 22] width 253 height 8
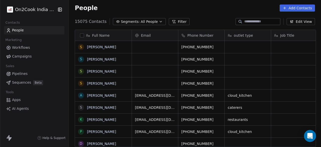
scroll to position [125, 250]
click at [203, 19] on div "15075 Contacts Segments: All People Filter Edit View" at bounding box center [195, 22] width 253 height 8
click at [159, 21] on icon "button" at bounding box center [161, 22] width 4 height 4
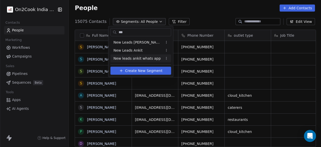
click at [148, 58] on span "New leads ankit whats app" at bounding box center [137, 58] width 47 height 5
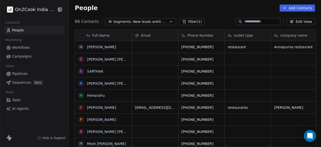
click at [169, 22] on icon "button" at bounding box center [171, 22] width 4 height 4
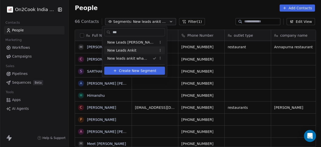
click at [135, 51] on div "New Leads Ankit" at bounding box center [134, 50] width 61 height 8
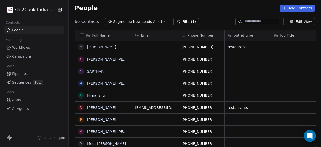
click at [53, 123] on div "On2Cook India Pvt. Ltd. Contacts People Marketing Workflows Campaigns Sales Pip…" at bounding box center [34, 73] width 69 height 147
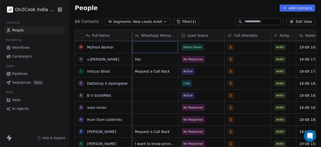
scroll to position [362, 0]
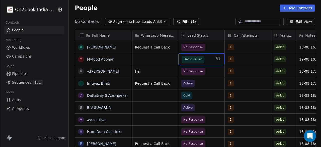
click at [207, 60] on span "Demo Given" at bounding box center [197, 59] width 31 height 7
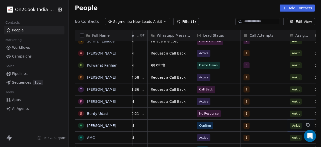
scroll to position [0, 429]
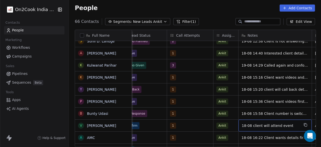
click at [293, 122] on div "18-08 client will attend event" at bounding box center [275, 126] width 73 height 12
click at [297, 125] on span "18-08 client will attend event" at bounding box center [271, 125] width 58 height 5
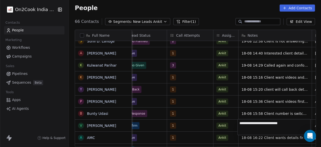
click at [300, 126] on textarea "**********" at bounding box center [274, 127] width 73 height 16
click at [205, 127] on html "On2Cook India Pvt. Ltd. Contacts People Marketing Workflows Campaigns Sales Pip…" at bounding box center [160, 73] width 321 height 147
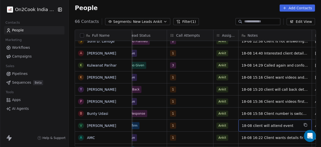
scroll to position [0, 476]
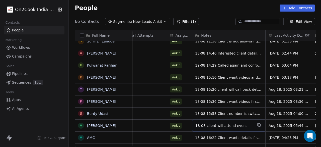
click at [251, 127] on span "18-08 client will attend event" at bounding box center [225, 125] width 58 height 5
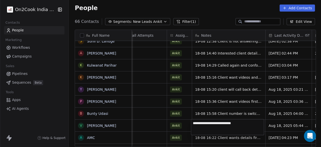
click at [205, 123] on textarea "**********" at bounding box center [227, 127] width 73 height 16
click at [205, 121] on textarea "**********" at bounding box center [227, 127] width 73 height 16
click at [203, 122] on textarea "**********" at bounding box center [227, 127] width 73 height 16
click at [211, 123] on textarea "**********" at bounding box center [227, 127] width 73 height 16
click at [253, 124] on textarea "**********" at bounding box center [227, 127] width 73 height 16
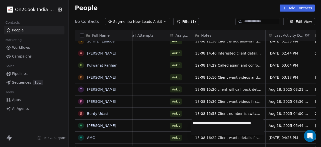
click at [250, 124] on textarea "**********" at bounding box center [227, 127] width 73 height 16
click at [254, 123] on textarea "**********" at bounding box center [227, 127] width 73 height 16
click at [211, 129] on textarea "**********" at bounding box center [227, 127] width 73 height 16
type textarea "**********"
click at [150, 127] on html "On2Cook India Pvt. Ltd. Contacts People Marketing Workflows Campaigns Sales Pip…" at bounding box center [160, 73] width 321 height 147
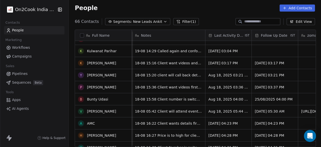
scroll to position [226, 0]
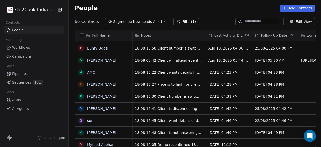
click at [209, 11] on div "People Add Contacts" at bounding box center [195, 7] width 253 height 19
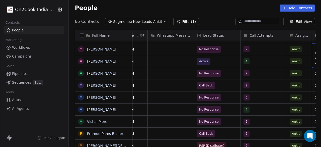
scroll to position [0, 429]
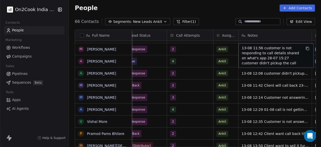
click at [287, 56] on span "13-08 11:56 customer is not responding to call details shared on what's app 28-…" at bounding box center [272, 55] width 60 height 20
drag, startPoint x: 280, startPoint y: 57, endPoint x: 280, endPoint y: 64, distance: 7.0
click at [280, 64] on span "13-08 11:56 customer is not responding to call details shared on what's app 28-…" at bounding box center [272, 55] width 60 height 20
click at [279, 60] on span "13-08 11:56 customer is not responding to call details shared on what's app 28-…" at bounding box center [272, 55] width 60 height 20
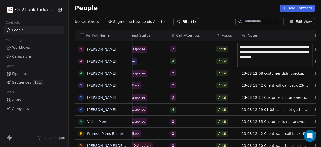
drag, startPoint x: 250, startPoint y: 57, endPoint x: 281, endPoint y: 60, distance: 31.2
click at [281, 60] on textarea "**********" at bounding box center [275, 55] width 75 height 24
drag, startPoint x: 250, startPoint y: 57, endPoint x: 300, endPoint y: 59, distance: 50.3
click at [300, 59] on textarea "**********" at bounding box center [275, 55] width 75 height 24
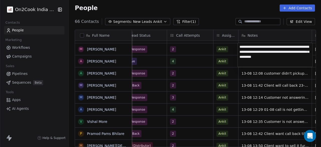
click at [241, 47] on textarea "**********" at bounding box center [275, 55] width 75 height 24
type textarea "**********"
click at [171, 47] on html "On2Cook India Pvt. Ltd. Contacts People Marketing Workflows Campaigns Sales Pip…" at bounding box center [160, 73] width 321 height 147
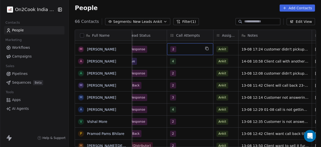
click at [172, 48] on span "2" at bounding box center [174, 49] width 6 height 6
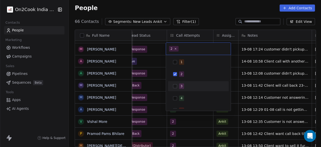
click at [176, 87] on button "Suggestions" at bounding box center [175, 86] width 4 height 4
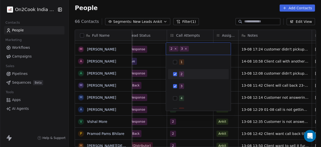
click at [177, 73] on button "Suggestions" at bounding box center [175, 74] width 4 height 4
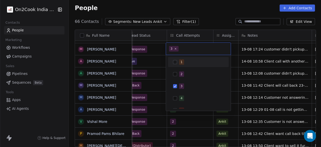
click at [158, 61] on html "On2Cook India Pvt. Ltd. Contacts People Marketing Workflows Campaigns Sales Pip…" at bounding box center [160, 73] width 321 height 147
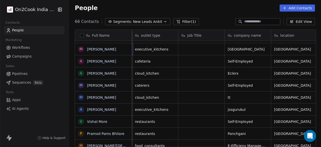
scroll to position [0, 46]
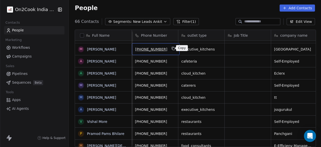
click at [172, 47] on icon "grid" at bounding box center [174, 48] width 4 height 4
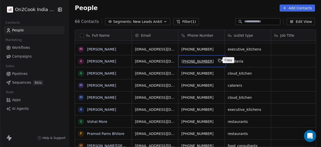
click at [217, 59] on button "grid" at bounding box center [220, 61] width 6 height 6
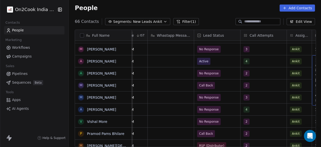
scroll to position [0, 429]
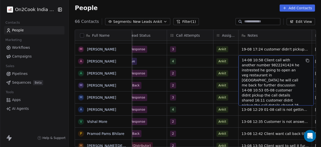
click at [242, 59] on span "14-08 10:58 Client call with another number 9822241424 he instrested he going t…" at bounding box center [272, 88] width 60 height 60
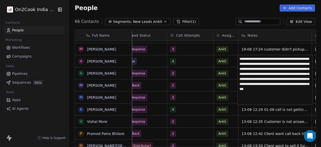
click at [240, 58] on textarea "**********" at bounding box center [275, 80] width 75 height 50
type textarea "**********"
click at [233, 60] on html "On2Cook India Pvt. Ltd. Contacts People Marketing Workflows Campaigns Sales Pip…" at bounding box center [160, 73] width 321 height 147
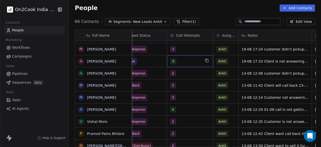
click at [172, 61] on span "4" at bounding box center [174, 61] width 6 height 6
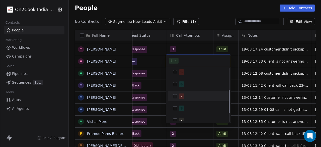
scroll to position [25, 0]
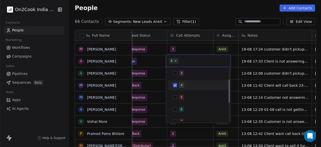
click at [175, 85] on button "Suggestions" at bounding box center [175, 85] width 4 height 4
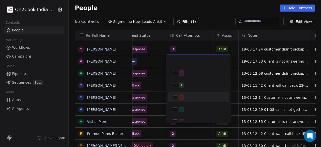
click at [175, 96] on button "Suggestions" at bounding box center [175, 97] width 4 height 4
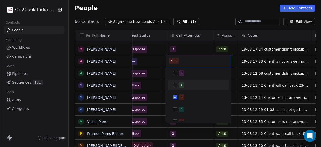
click at [159, 71] on html "On2Cook India Pvt. Ltd. Contacts People Marketing Workflows Campaigns Sales Pip…" at bounding box center [160, 73] width 321 height 147
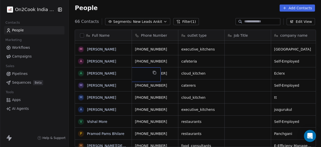
scroll to position [0, 0]
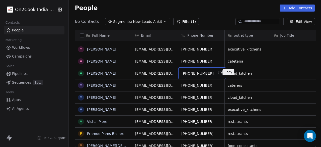
click at [219, 72] on icon "grid" at bounding box center [220, 73] width 2 height 2
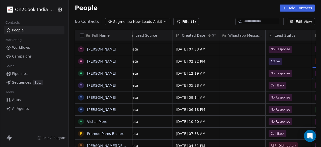
scroll to position [0, 331]
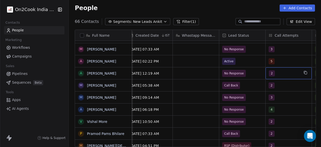
click at [272, 73] on span "2" at bounding box center [272, 73] width 6 height 6
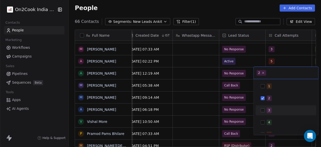
click at [263, 110] on button "Suggestions" at bounding box center [263, 110] width 4 height 4
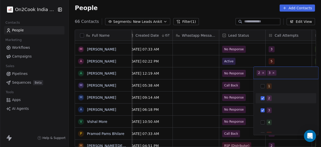
click at [264, 97] on button "Suggestions" at bounding box center [263, 98] width 4 height 4
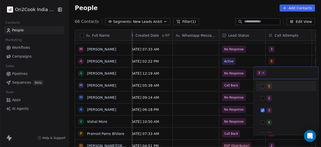
click at [281, 62] on html "On2Cook India Pvt. Ltd. Contacts People Marketing Workflows Campaigns Sales Pip…" at bounding box center [160, 73] width 321 height 147
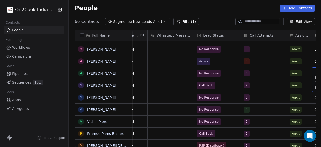
scroll to position [0, 429]
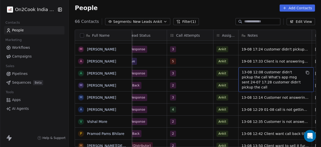
click at [242, 71] on span "13-08 12:08 customer didn't pickup the call What's app msg sent 24-07 17:28 cus…" at bounding box center [272, 80] width 60 height 20
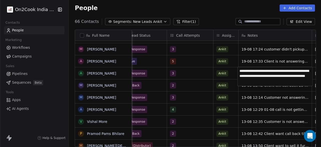
click at [240, 70] on textarea "**********" at bounding box center [275, 76] width 75 height 19
click at [260, 71] on textarea "**********" at bounding box center [275, 75] width 75 height 17
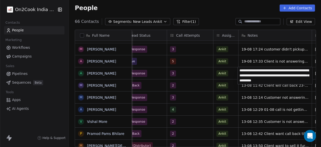
drag, startPoint x: 301, startPoint y: 80, endPoint x: 250, endPoint y: 81, distance: 51.2
click at [250, 81] on textarea "**********" at bounding box center [275, 75] width 75 height 17
click at [261, 70] on textarea "**********" at bounding box center [275, 75] width 75 height 17
click at [260, 70] on textarea "**********" at bounding box center [275, 75] width 75 height 17
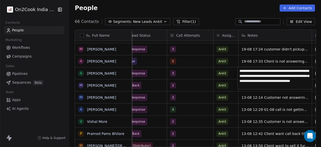
type textarea "**********"
click at [232, 73] on html "On2Cook India Pvt. Ltd. Contacts People Marketing Workflows Campaigns Sales Pip…" at bounding box center [160, 73] width 321 height 147
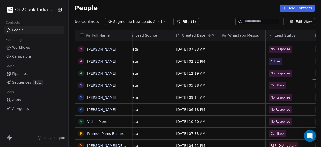
scroll to position [0, 331]
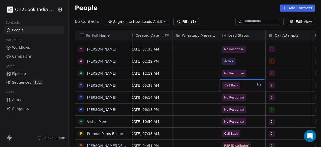
click at [227, 86] on span "Call Back" at bounding box center [232, 85] width 14 height 5
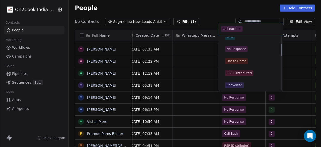
scroll to position [16, 0]
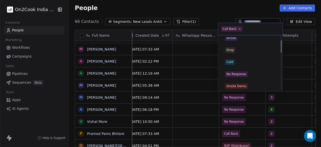
click at [248, 73] on div "No Response" at bounding box center [250, 74] width 51 height 6
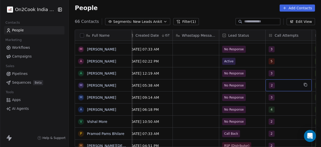
click at [270, 86] on span "2" at bounding box center [272, 85] width 6 height 6
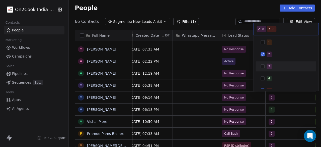
click at [265, 66] on div "3" at bounding box center [286, 66] width 57 height 8
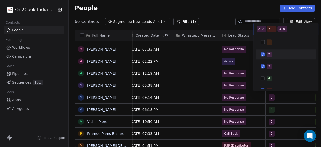
click at [264, 55] on button "Suggestions" at bounding box center [263, 54] width 4 height 4
click at [256, 96] on html "On2Cook India Pvt. Ltd. Contacts People Marketing Workflows Campaigns Sales Pip…" at bounding box center [160, 73] width 321 height 147
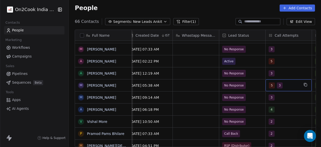
click at [286, 86] on div "5 3" at bounding box center [284, 85] width 31 height 6
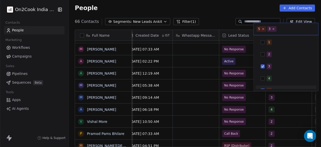
scroll to position [6, 0]
click at [262, 84] on button "Suggestions" at bounding box center [263, 84] width 4 height 4
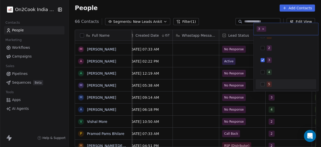
click at [262, 94] on html "On2Cook India Pvt. Ltd. Contacts People Marketing Workflows Campaigns Sales Pip…" at bounding box center [160, 73] width 321 height 147
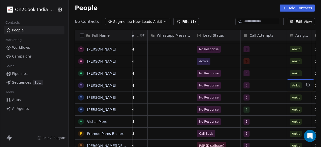
scroll to position [0, 429]
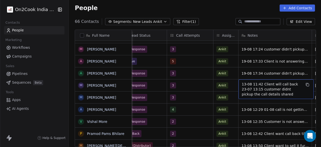
click at [242, 83] on span "13-08 11:42 Client will call back 23-07 13:15 customer didnt pickup the call de…" at bounding box center [272, 89] width 60 height 15
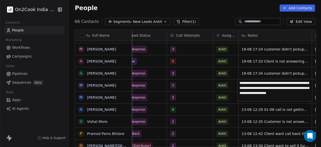
type textarea "**********"
click at [206, 85] on html "On2Cook India Pvt. Ltd. Contacts People Marketing Workflows Campaigns Sales Pip…" at bounding box center [160, 73] width 321 height 147
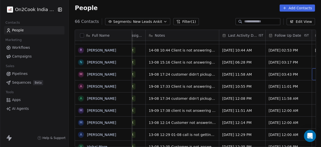
scroll to position [0, 569]
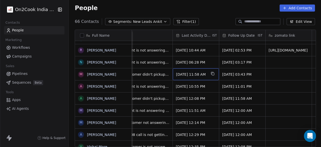
click at [202, 75] on span "[DATE] 11:58 AM" at bounding box center [191, 74] width 31 height 5
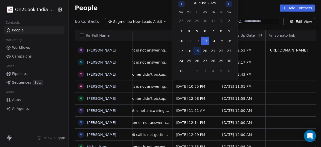
click at [200, 50] on button "19" at bounding box center [197, 51] width 8 height 8
type input "**********"
click at [293, 80] on html "On2Cook India Pvt. Ltd. Contacts People Marketing Workflows Campaigns Sales Pip…" at bounding box center [160, 73] width 321 height 147
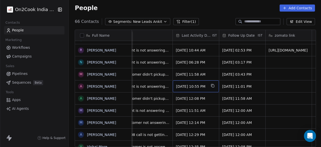
click at [193, 85] on span "[DATE] 10:55 PM" at bounding box center [191, 86] width 31 height 5
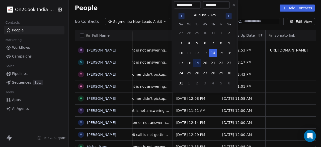
click at [196, 64] on button "19" at bounding box center [197, 63] width 8 height 8
type input "**********"
click at [188, 98] on html "On2Cook India Pvt. Ltd. Contacts People Marketing Workflows Campaigns Sales Pip…" at bounding box center [160, 73] width 321 height 147
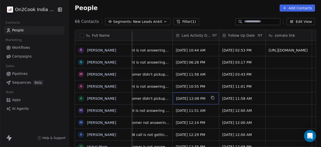
click at [188, 98] on span "[DATE] 12:08 PM" at bounding box center [191, 98] width 31 height 5
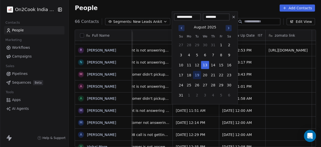
click at [197, 74] on button "19" at bounding box center [197, 75] width 8 height 8
type input "**********"
click at [193, 113] on html "On2Cook India Pvt. Ltd. Contacts People Marketing Workflows Campaigns Sales Pip…" at bounding box center [160, 73] width 321 height 147
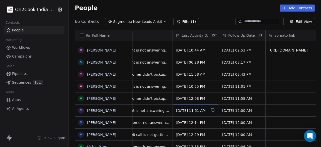
click at [193, 111] on span "[DATE] 11:51 AM" at bounding box center [191, 110] width 31 height 5
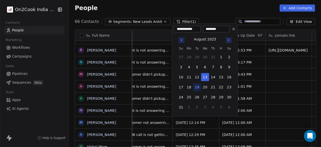
click at [195, 85] on button "19" at bounding box center [197, 87] width 8 height 8
type input "**********"
click at [195, 114] on div "**********" at bounding box center [205, 69] width 66 height 93
click at [195, 121] on html "On2Cook India Pvt. Ltd. Contacts People Marketing Workflows Campaigns Sales Pip…" at bounding box center [160, 73] width 321 height 147
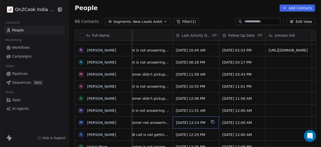
click at [195, 121] on span "[DATE] 12:14 PM" at bounding box center [191, 122] width 31 height 5
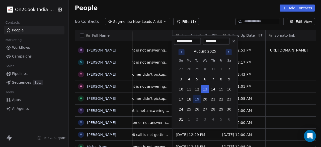
click at [197, 99] on button "19" at bounding box center [197, 99] width 8 height 8
type input "**********"
click at [192, 124] on div "[DATE] Su Mo Tu We Th Fr Sa 27 28 29 30 31 1 2 3 4 5 6 7 8 9 10 11 12 13 14 15 …" at bounding box center [205, 86] width 62 height 82
click at [193, 132] on html "On2Cook India Pvt. Ltd. Contacts People Marketing Workflows Campaigns Sales Pip…" at bounding box center [160, 73] width 321 height 147
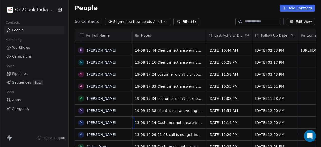
scroll to position [0, 511]
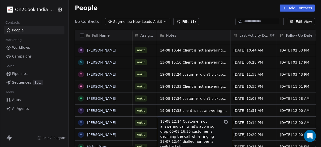
click at [160, 121] on span "13-08 12:14 Customer not answering call what's app msg drop 05-08 16:35 custome…" at bounding box center [190, 134] width 60 height 30
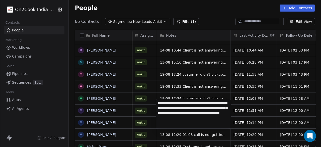
click at [158, 102] on textarea "**********" at bounding box center [193, 113] width 75 height 29
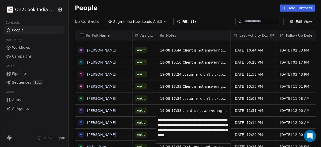
click at [173, 119] on textarea "**********" at bounding box center [193, 129] width 75 height 27
click at [179, 120] on textarea "**********" at bounding box center [193, 129] width 75 height 27
click at [192, 122] on textarea "**********" at bounding box center [193, 129] width 75 height 27
click at [186, 121] on textarea "**********" at bounding box center [193, 129] width 75 height 27
click at [205, 122] on textarea "**********" at bounding box center [193, 129] width 75 height 27
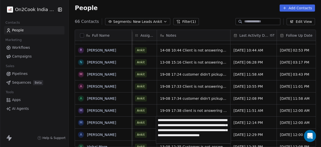
type textarea "**********"
click at [224, 123] on textarea "**********" at bounding box center [193, 129] width 75 height 27
click at [153, 122] on html "On2Cook India Pvt. Ltd. Contacts People Marketing Workflows Campaigns Sales Pip…" at bounding box center [160, 73] width 321 height 147
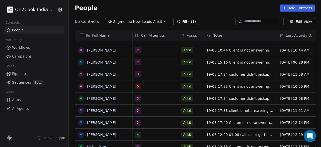
scroll to position [0, 418]
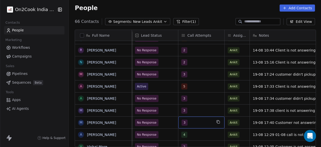
click at [184, 123] on span "3" at bounding box center [185, 123] width 6 height 6
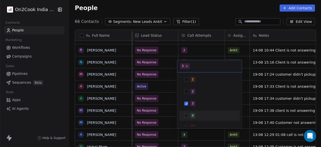
click at [187, 115] on button "Suggestions" at bounding box center [187, 116] width 4 height 4
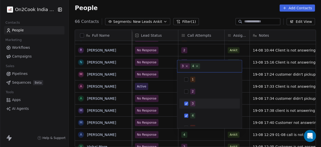
click at [188, 102] on div "3" at bounding box center [210, 103] width 57 height 8
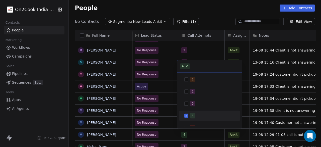
click at [167, 123] on html "On2Cook India Pvt. Ltd. Contacts People Marketing Workflows Campaigns Sales Pip…" at bounding box center [160, 73] width 321 height 147
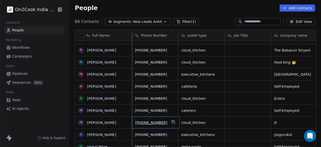
scroll to position [0, 0]
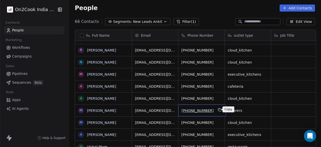
click at [218, 110] on icon "grid" at bounding box center [220, 110] width 4 height 4
click at [182, 22] on button "Filter (1)" at bounding box center [187, 21] width 26 height 7
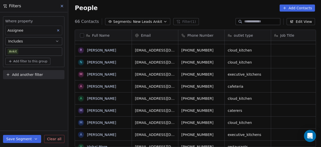
click at [49, 39] on button "Includes" at bounding box center [33, 41] width 57 height 8
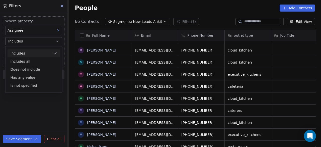
click at [49, 39] on button "Includes" at bounding box center [33, 41] width 57 height 8
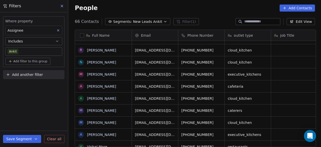
click at [43, 63] on span "Add filter to this group" at bounding box center [30, 61] width 34 height 4
click at [43, 71] on div "Contact properties" at bounding box center [34, 71] width 47 height 5
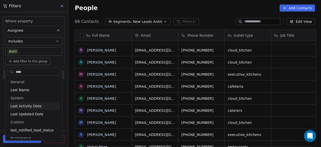
type input "****"
click at [28, 106] on span "Last Activity Date" at bounding box center [26, 105] width 31 height 5
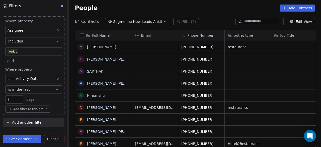
scroll to position [125, 250]
click at [20, 98] on input "**" at bounding box center [15, 100] width 16 height 4
click at [41, 89] on button "is in the last" at bounding box center [33, 89] width 57 height 8
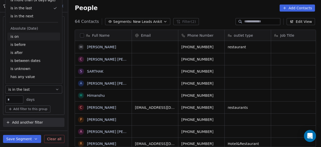
click at [29, 33] on div "is on" at bounding box center [34, 36] width 53 height 8
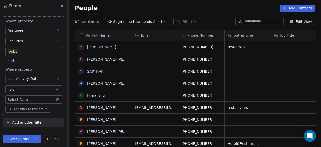
click at [36, 99] on body "On2Cook India Pvt. Ltd. Contacts People Marketing Workflows Campaigns Sales Pip…" at bounding box center [160, 73] width 321 height 147
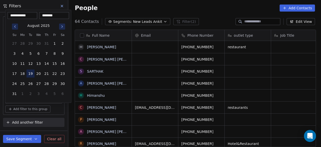
click at [30, 73] on button "19" at bounding box center [31, 74] width 8 height 8
click at [57, 110] on html "On2Cook India Pvt. Ltd. Contacts People Marketing Workflows Campaigns Sales Pip…" at bounding box center [160, 73] width 321 height 147
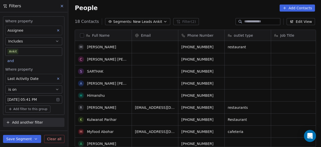
scroll to position [111, 0]
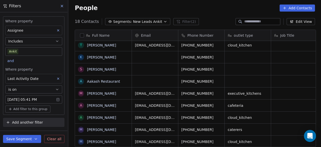
click at [50, 136] on span "Clear all" at bounding box center [54, 138] width 14 height 5
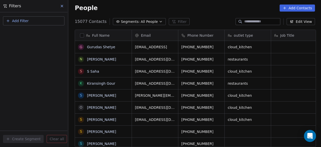
scroll to position [125, 250]
click at [159, 21] on icon "button" at bounding box center [161, 22] width 4 height 4
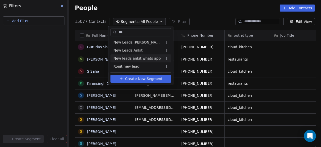
click at [141, 60] on span "New leads ankit whats app" at bounding box center [137, 58] width 47 height 5
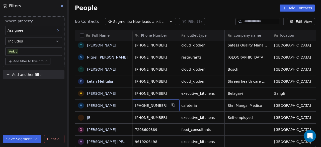
scroll to position [0, 0]
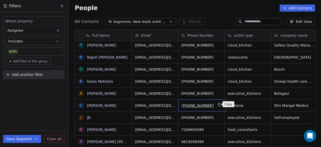
click at [218, 104] on icon "grid" at bounding box center [220, 105] width 4 height 4
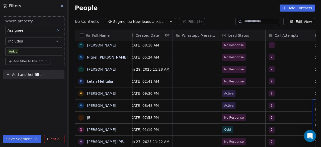
scroll to position [0, 331]
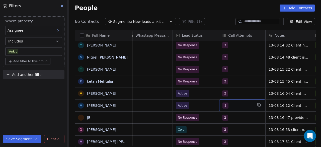
click at [225, 105] on span "2" at bounding box center [226, 105] width 6 height 6
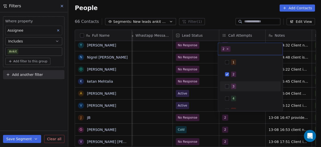
click at [228, 86] on button "Suggestions" at bounding box center [227, 86] width 4 height 4
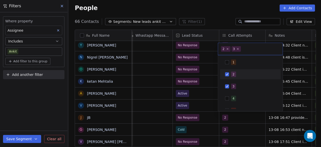
click at [227, 75] on button "Suggestions" at bounding box center [227, 74] width 4 height 4
click at [198, 95] on html "On2Cook India Pvt. Ltd. Contacts People Marketing Workflows Campaigns Sales Pip…" at bounding box center [160, 73] width 321 height 147
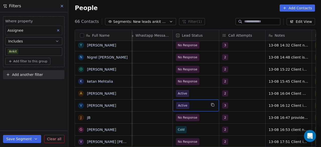
click at [184, 106] on span "Active" at bounding box center [182, 105] width 9 height 5
click at [190, 105] on span "Active" at bounding box center [191, 105] width 31 height 7
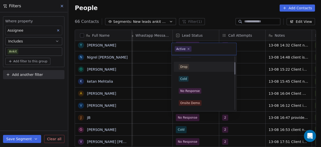
scroll to position [25, 0]
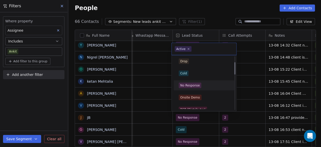
click at [191, 83] on div "No Response" at bounding box center [191, 85] width 20 height 5
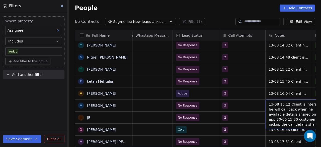
scroll to position [0, 377]
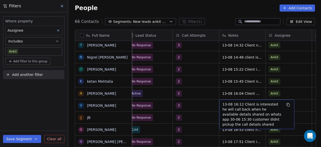
click at [222, 103] on div "13-08 16:12 Client is interested he will call back when he available details sh…" at bounding box center [257, 114] width 75 height 30
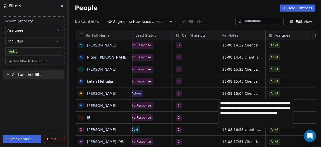
click at [221, 102] on textarea "**********" at bounding box center [256, 113] width 75 height 29
drag, startPoint x: 235, startPoint y: 118, endPoint x: 247, endPoint y: 124, distance: 13.4
click at [247, 124] on textarea "**********" at bounding box center [256, 112] width 75 height 27
click at [241, 101] on textarea "**********" at bounding box center [256, 112] width 75 height 27
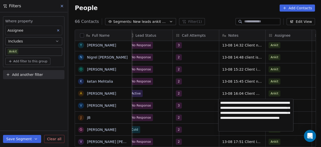
type textarea "**********"
click at [195, 106] on html "On2Cook India Pvt. Ltd. Contacts People Marketing Workflows Campaigns Sales Pip…" at bounding box center [160, 73] width 321 height 147
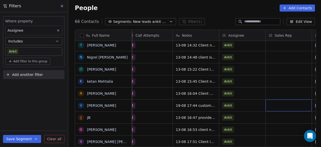
scroll to position [0, 470]
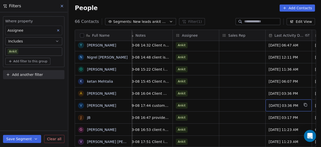
click at [284, 107] on span "[DATE] 03:36 PM" at bounding box center [284, 105] width 31 height 5
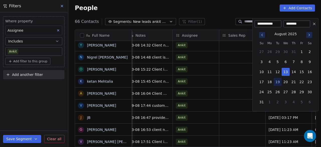
click at [278, 82] on button "19" at bounding box center [278, 82] width 8 height 8
type input "**********"
click at [244, 116] on html "On2Cook India Pvt. Ltd. Contacts People Marketing Workflows Campaigns Sales Pip…" at bounding box center [160, 73] width 321 height 147
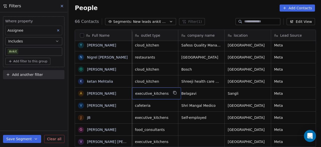
scroll to position [0, 46]
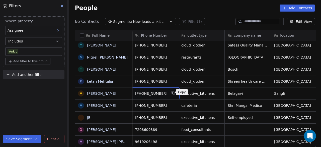
click at [173, 93] on icon "grid" at bounding box center [174, 93] width 2 height 2
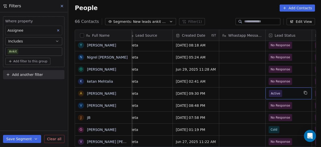
scroll to position [0, 284]
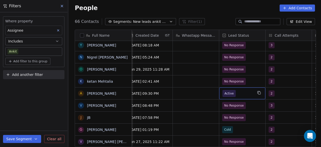
click at [230, 94] on span "Active" at bounding box center [229, 93] width 9 height 5
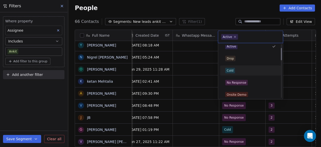
scroll to position [25, 0]
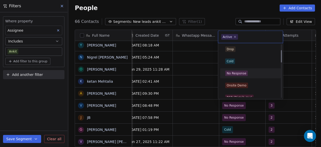
click at [238, 69] on div "No Response" at bounding box center [251, 73] width 57 height 8
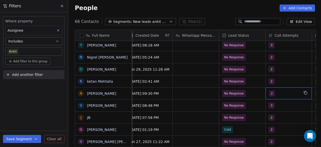
click at [270, 94] on span "2" at bounding box center [272, 93] width 6 height 6
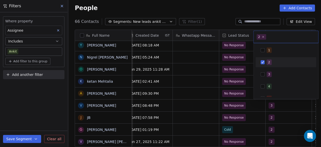
click at [262, 61] on button "Suggestions" at bounding box center [263, 62] width 4 height 4
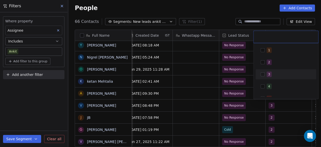
click at [263, 74] on button "Suggestions" at bounding box center [263, 74] width 4 height 4
click at [258, 103] on html "On2Cook India Pvt. Ltd. Contacts People Marketing Workflows Campaigns Sales Pip…" at bounding box center [160, 73] width 321 height 147
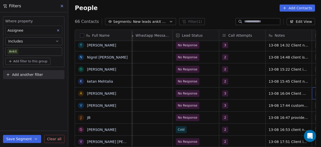
scroll to position [0, 377]
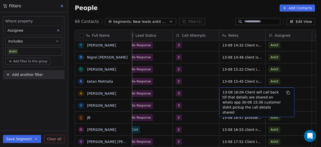
click at [223, 90] on span "13-08 16:04 Client will call back till that details are shared on whats app 30-…" at bounding box center [253, 102] width 60 height 25
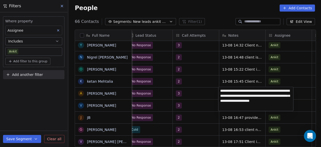
click at [222, 91] on textarea "**********" at bounding box center [256, 99] width 75 height 24
type textarea "**********"
click at [208, 96] on html "On2Cook India Pvt. Ltd. Contacts People Marketing Workflows Campaigns Sales Pip…" at bounding box center [160, 73] width 321 height 147
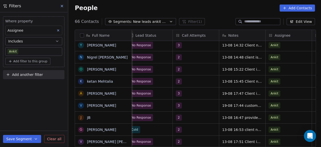
click at [25, 98] on div "Where property Assignee Includes Ankit Add filter to this group Add another fil…" at bounding box center [34, 79] width 68 height 135
click at [114, 8] on div "People Add Contacts" at bounding box center [195, 8] width 241 height 7
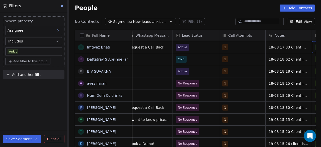
scroll to position [4, 377]
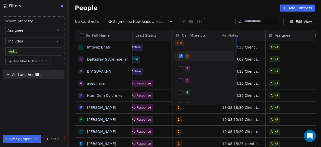
click at [213, 11] on html "On2Cook India Pvt. Ltd. Contacts People Marketing Workflows Campaigns Sales Pip…" at bounding box center [160, 73] width 321 height 147
